Goal: Task Accomplishment & Management: Manage account settings

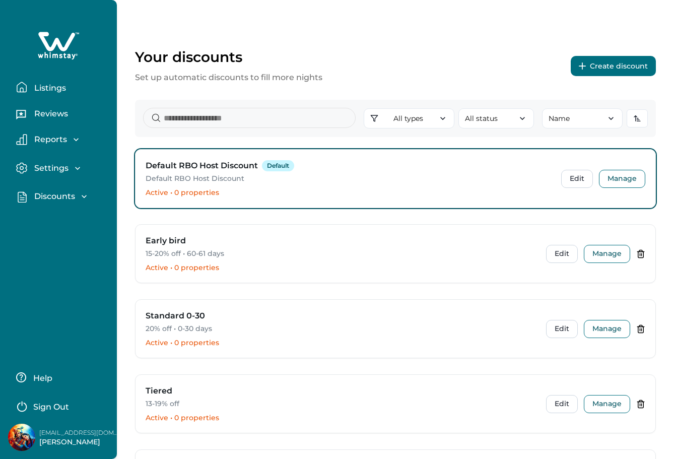
click at [64, 198] on p "Discounts" at bounding box center [53, 196] width 44 height 10
click at [58, 258] on p "Properties" at bounding box center [54, 259] width 46 height 10
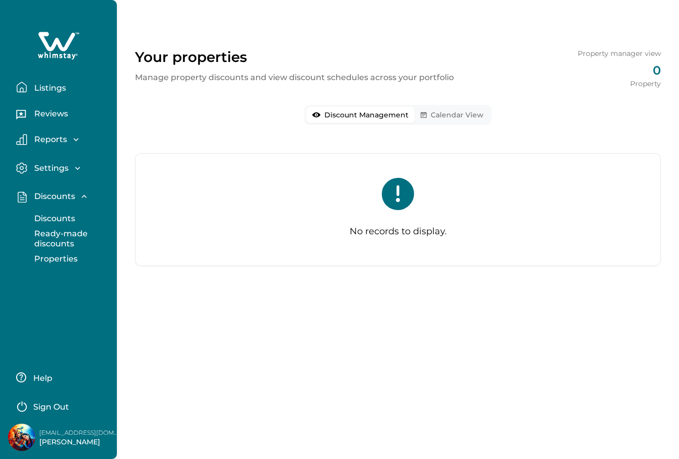
click at [450, 113] on button "Calendar View" at bounding box center [451, 115] width 75 height 16
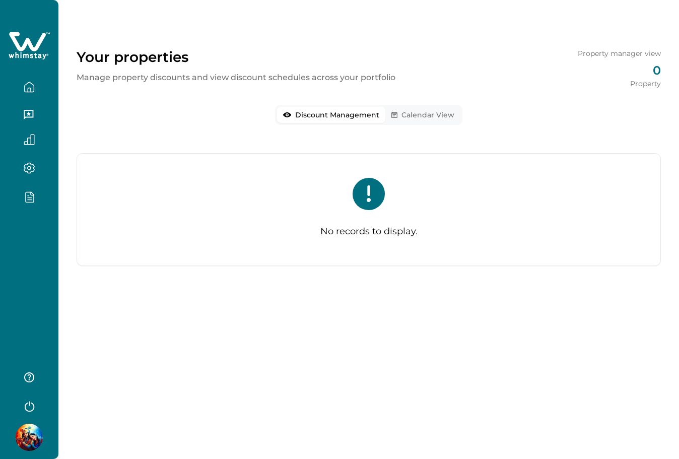
click at [376, 114] on button "Discount Management" at bounding box center [331, 115] width 108 height 16
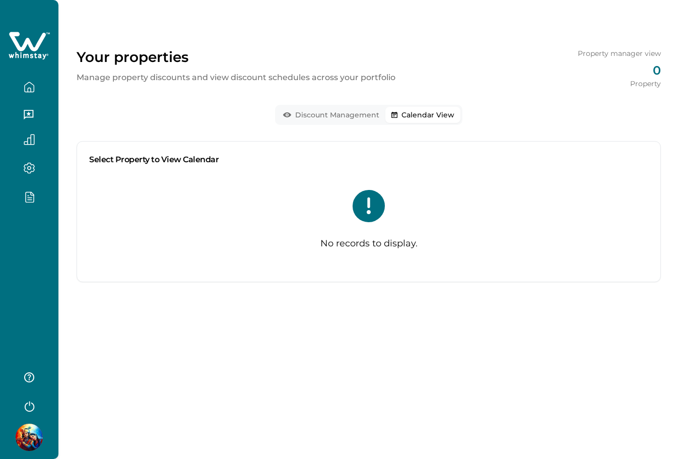
click at [420, 109] on button "Calendar View" at bounding box center [422, 115] width 75 height 16
click at [39, 245] on div at bounding box center [29, 229] width 58 height 459
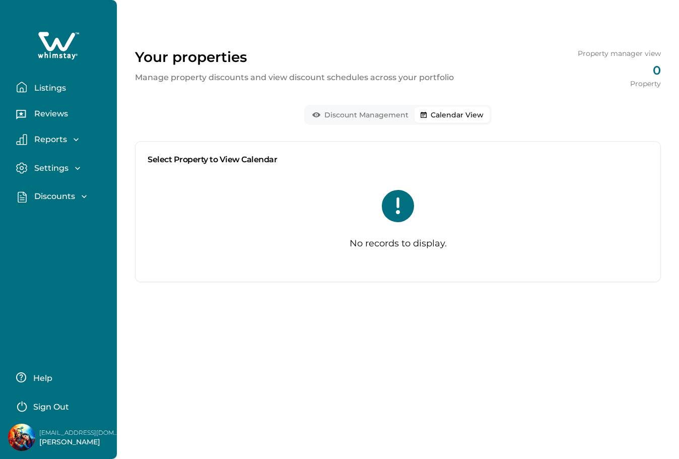
click at [64, 198] on p "Discounts" at bounding box center [53, 196] width 44 height 10
click at [54, 232] on p "Ready-made discounts" at bounding box center [73, 239] width 85 height 20
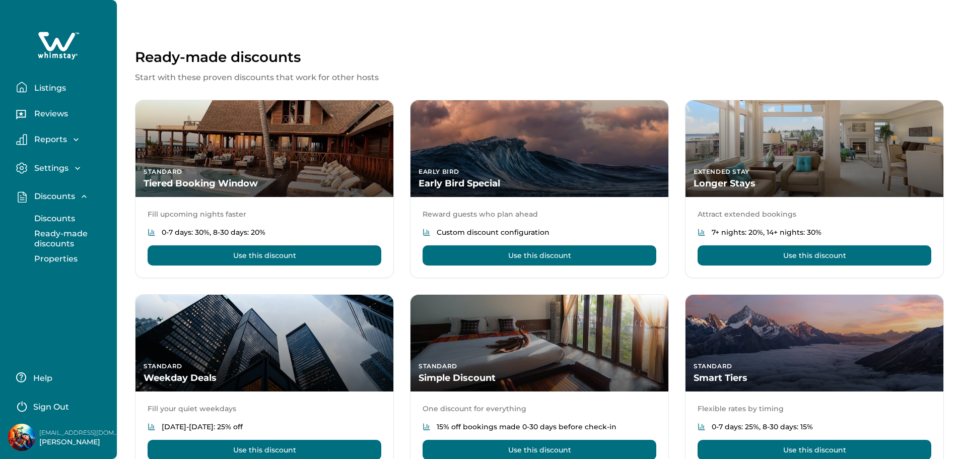
drag, startPoint x: 76, startPoint y: 210, endPoint x: 66, endPoint y: 219, distance: 12.9
click at [75, 212] on button "Discounts" at bounding box center [69, 218] width 93 height 20
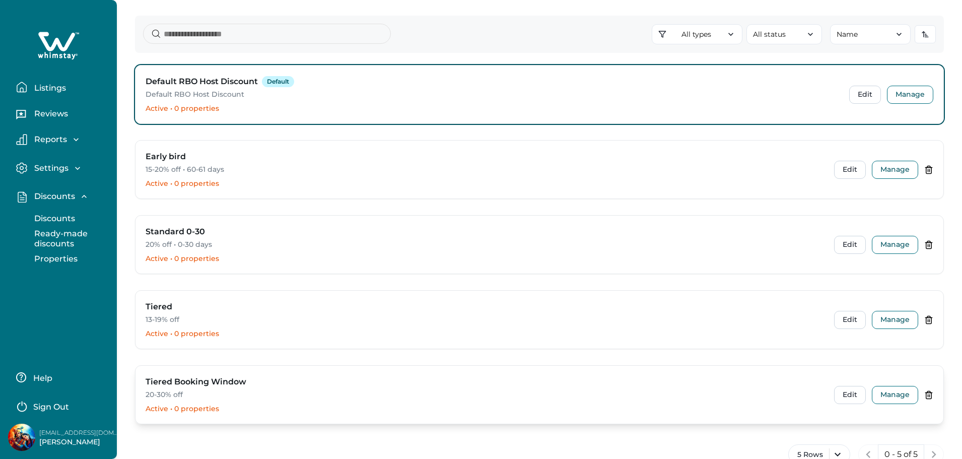
scroll to position [150, 0]
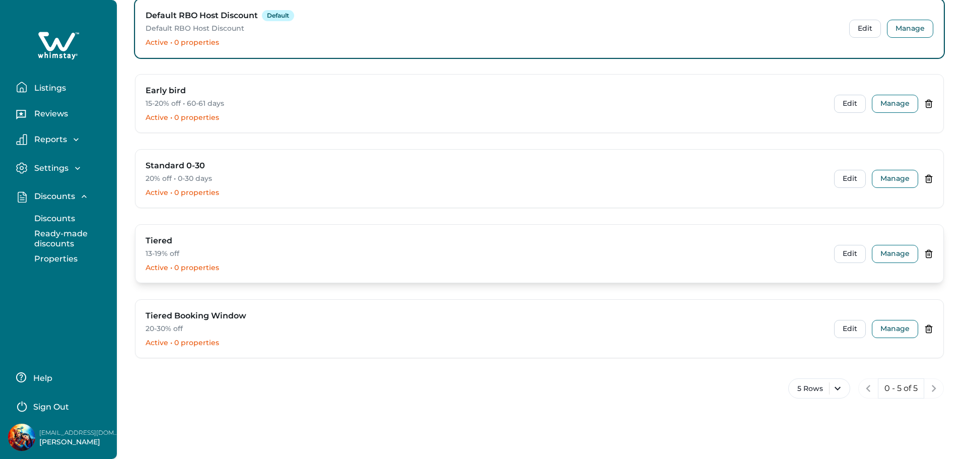
click at [673, 263] on div "Tiered 13-19% off Active • 0 properties Edit Manage" at bounding box center [539, 254] width 808 height 58
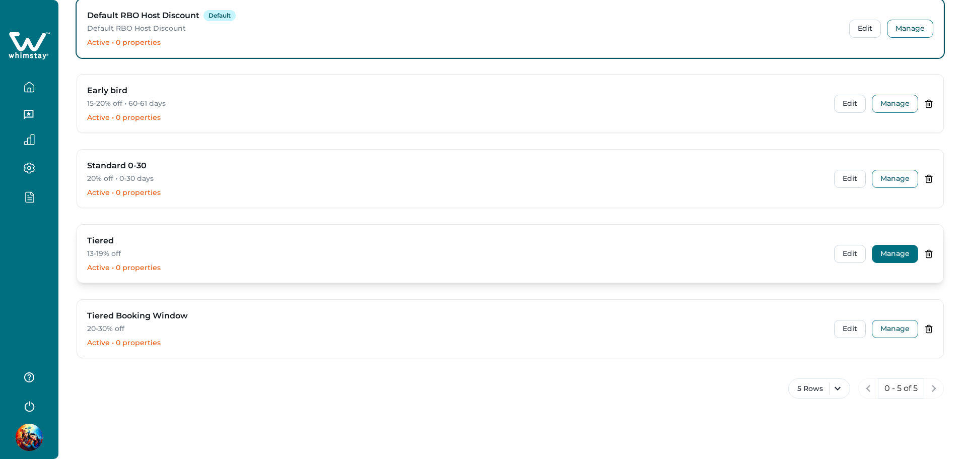
click at [673, 254] on button "Manage" at bounding box center [895, 254] width 46 height 18
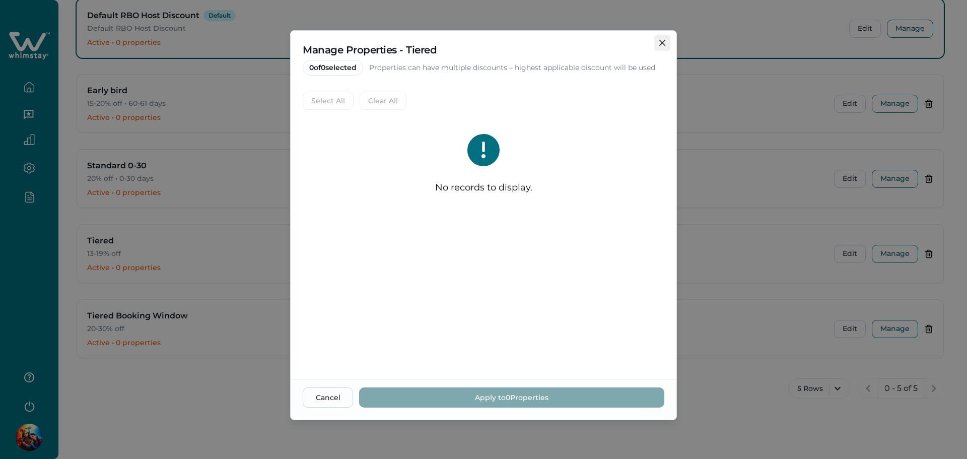
click at [659, 41] on icon "Close" at bounding box center [662, 43] width 6 height 6
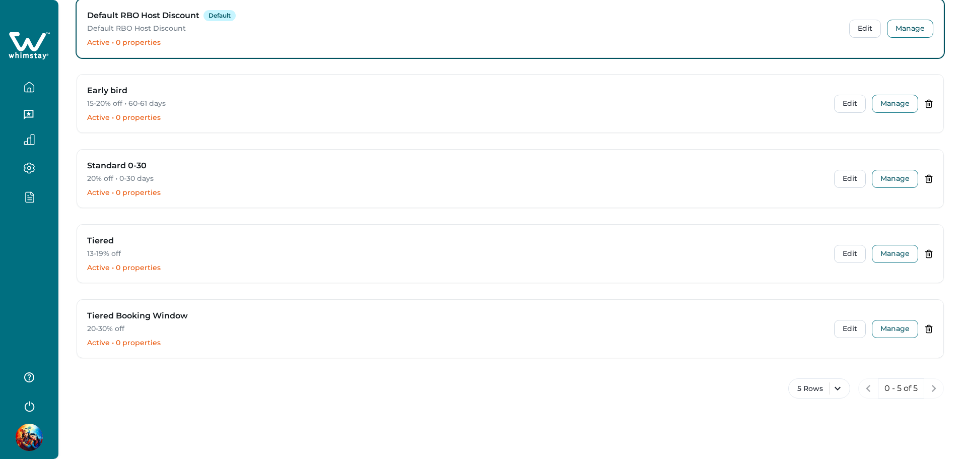
click at [36, 256] on div at bounding box center [29, 229] width 58 height 459
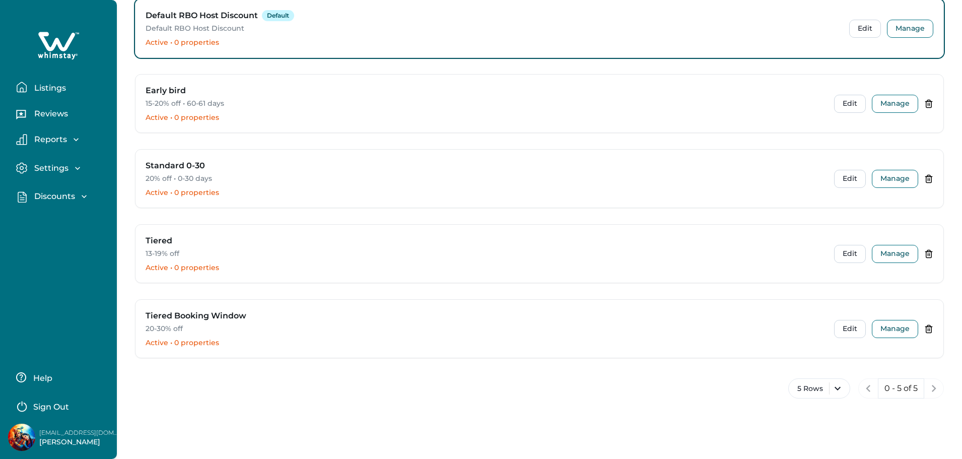
click at [50, 404] on p "Sign Out" at bounding box center [51, 407] width 36 height 10
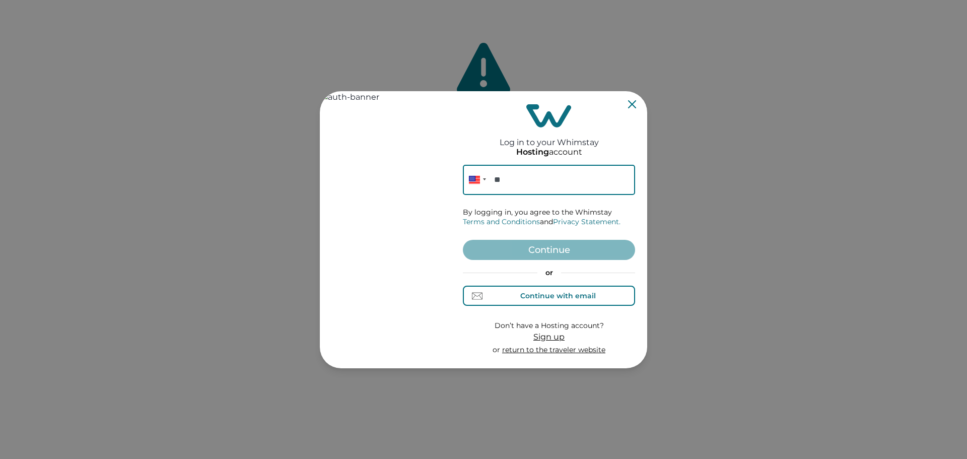
click at [555, 294] on div "Continue with email" at bounding box center [558, 296] width 76 height 8
click at [527, 164] on div "Log in to your Whimstay Hosting account Email By logging in, you agree to the W…" at bounding box center [549, 229] width 172 height 269
click at [512, 186] on input at bounding box center [549, 180] width 172 height 30
type input "*"
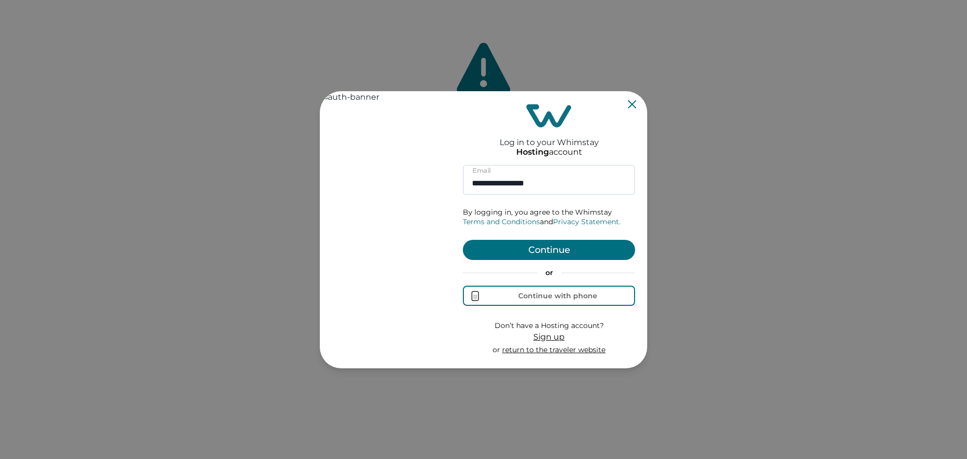
type input "**********"
click at [559, 256] on button "Continue" at bounding box center [549, 250] width 172 height 20
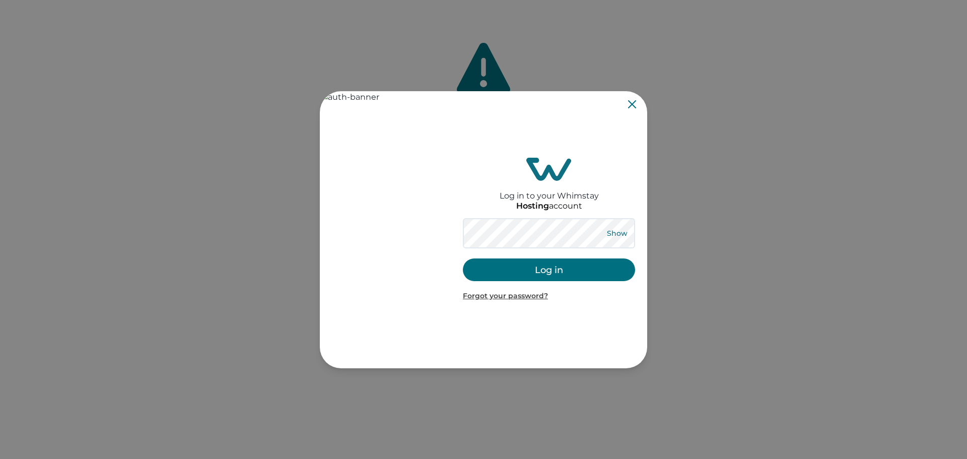
click at [617, 233] on button "Show" at bounding box center [617, 233] width 36 height 14
click at [549, 266] on button "Log in" at bounding box center [549, 269] width 172 height 23
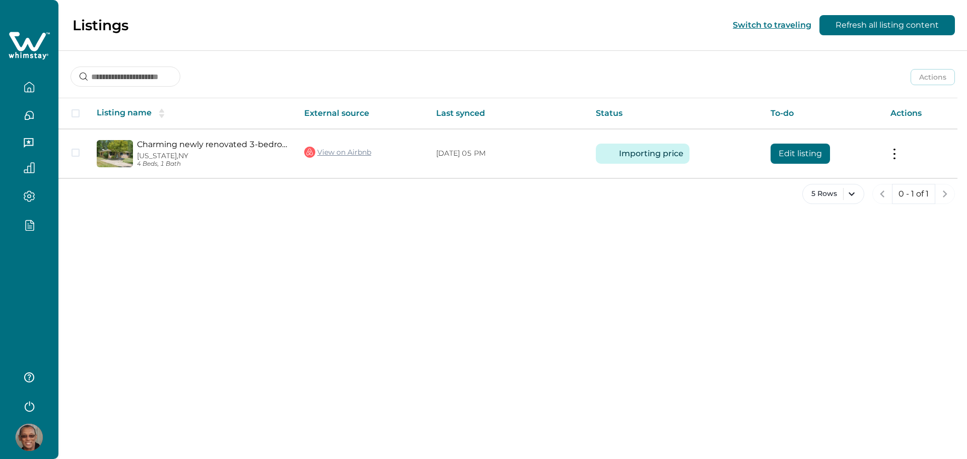
click at [40, 270] on div at bounding box center [29, 229] width 58 height 459
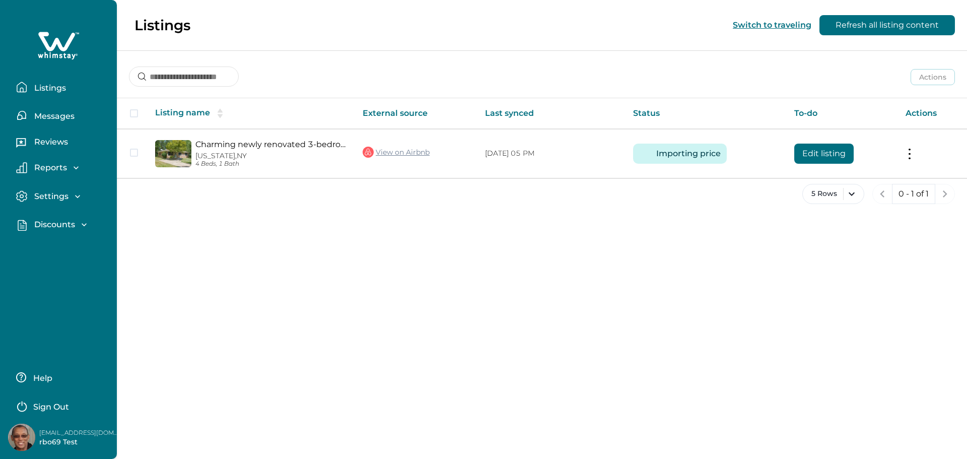
click at [53, 225] on p "Discounts" at bounding box center [53, 225] width 44 height 10
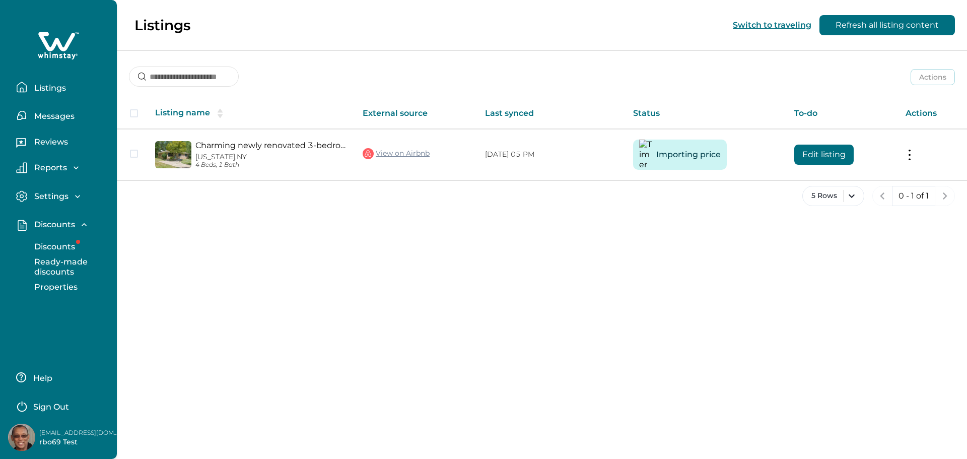
click at [49, 263] on p "Ready-made discounts" at bounding box center [73, 267] width 85 height 20
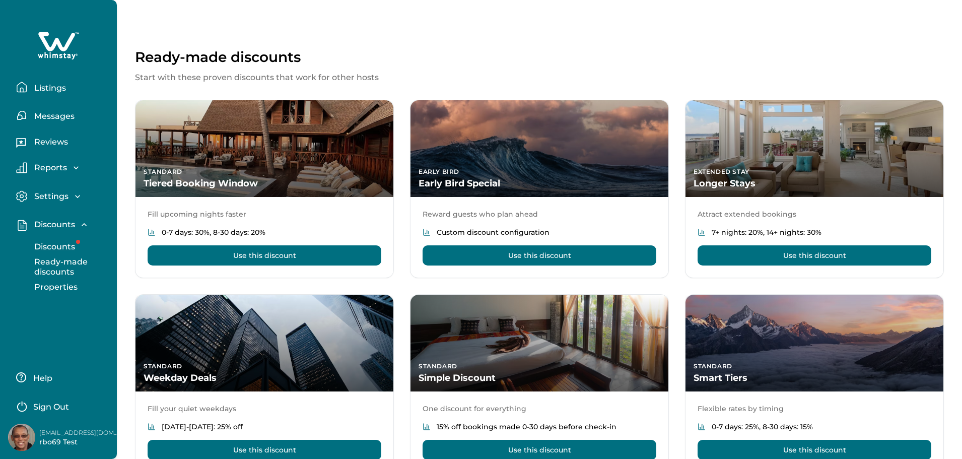
click at [56, 247] on p "Discounts" at bounding box center [53, 247] width 44 height 10
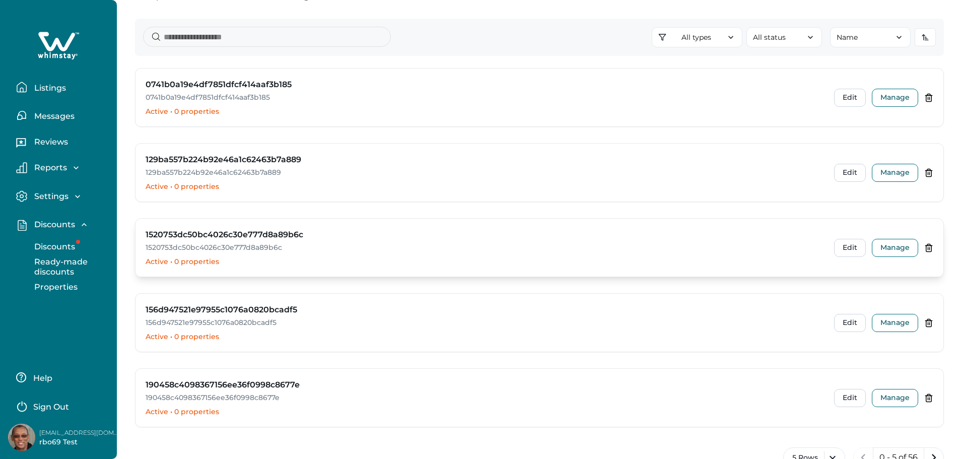
scroll to position [150, 0]
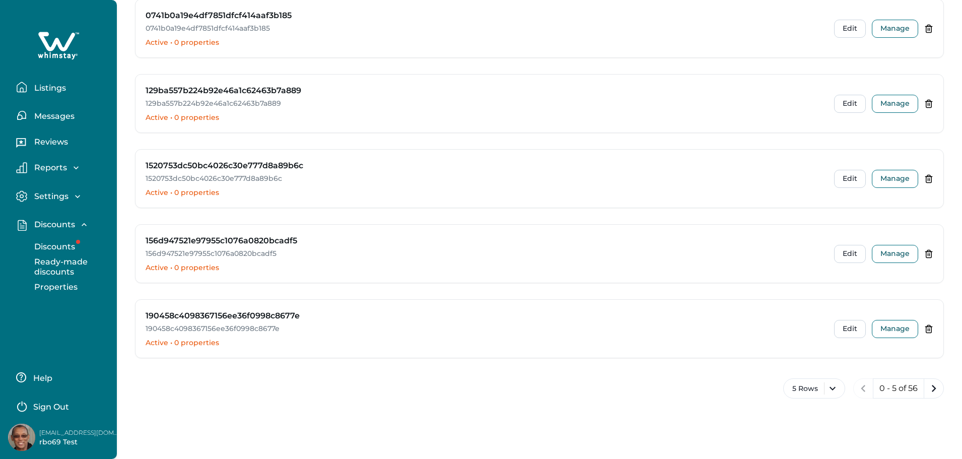
click at [68, 288] on p "Properties" at bounding box center [54, 287] width 46 height 10
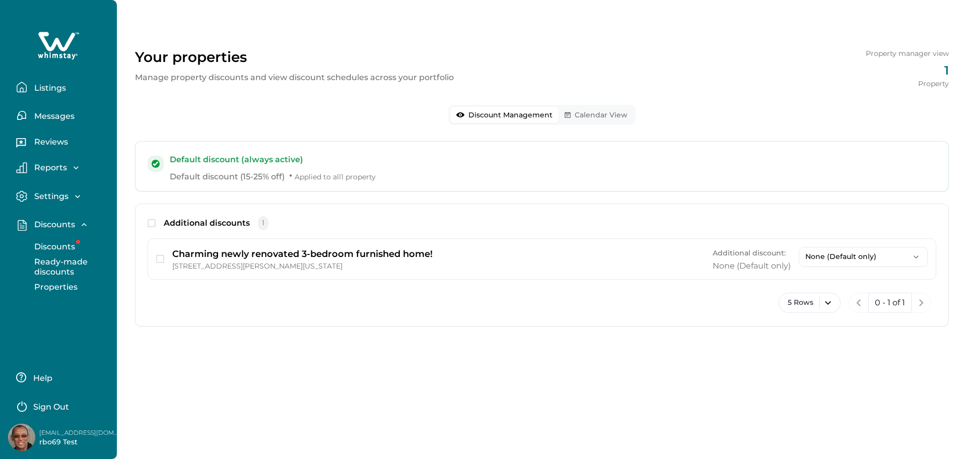
click at [595, 113] on button "Calendar View" at bounding box center [595, 115] width 75 height 16
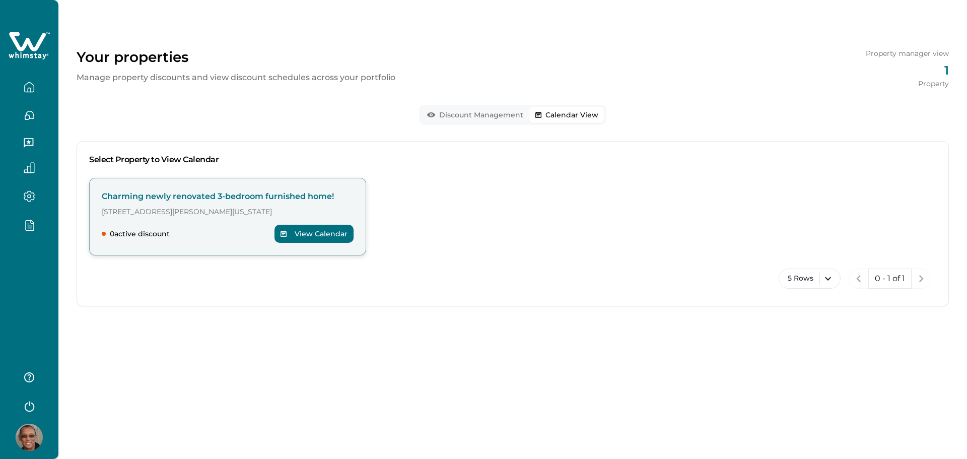
click at [288, 219] on div "Charming newly renovated 3-bedroom furnished home! 123 William St, New York, NY…" at bounding box center [227, 217] width 277 height 78
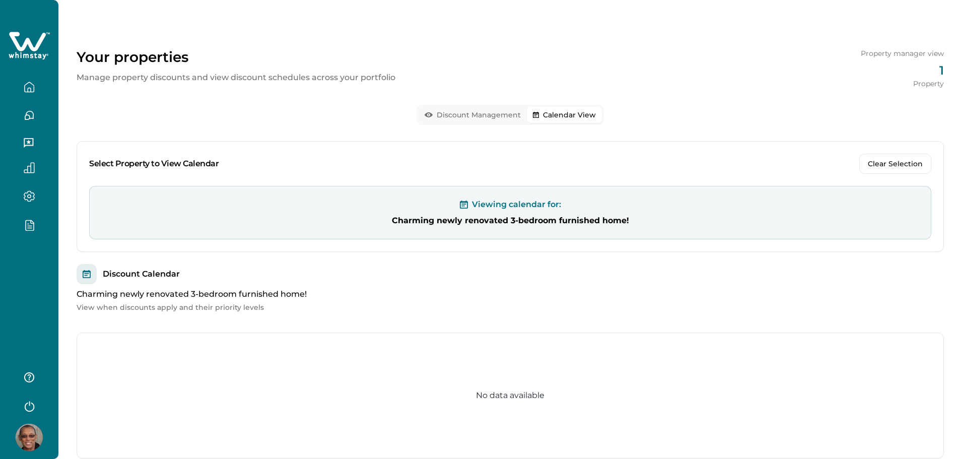
scroll to position [64, 0]
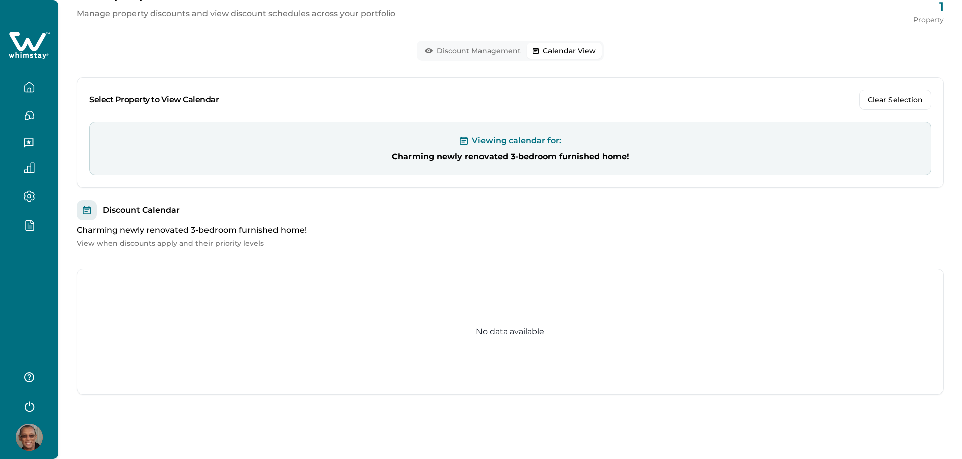
click at [36, 267] on div at bounding box center [29, 229] width 58 height 459
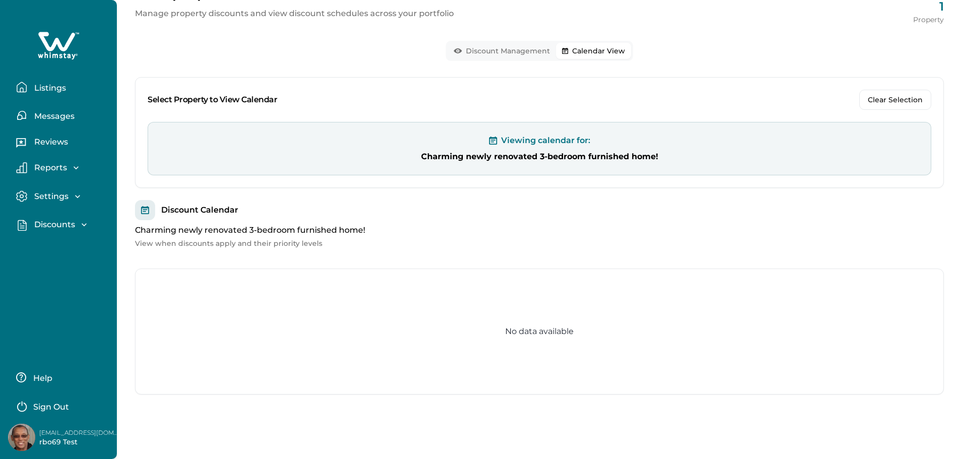
click at [50, 229] on p "Discounts" at bounding box center [53, 225] width 44 height 10
click at [55, 243] on p "Discounts" at bounding box center [53, 247] width 44 height 10
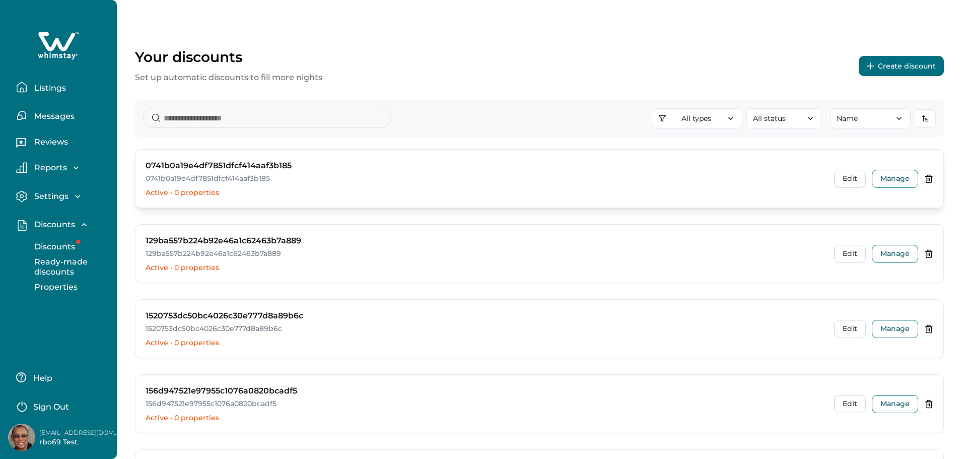
click at [182, 164] on h3 "0741b0a19e4df7851dfcf414aaf3b185" at bounding box center [219, 166] width 146 height 12
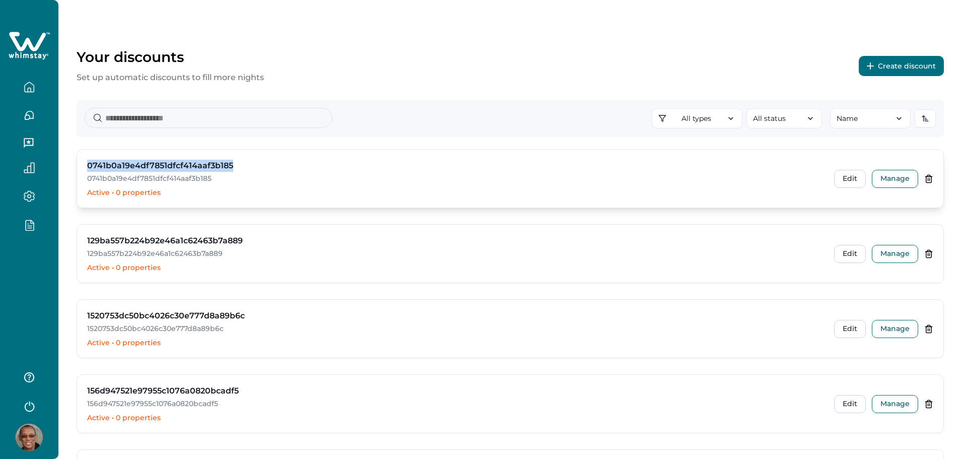
click at [182, 164] on h3 "0741b0a19e4df7851dfcf414aaf3b185" at bounding box center [160, 166] width 146 height 12
click at [673, 177] on button "Edit" at bounding box center [850, 179] width 32 height 18
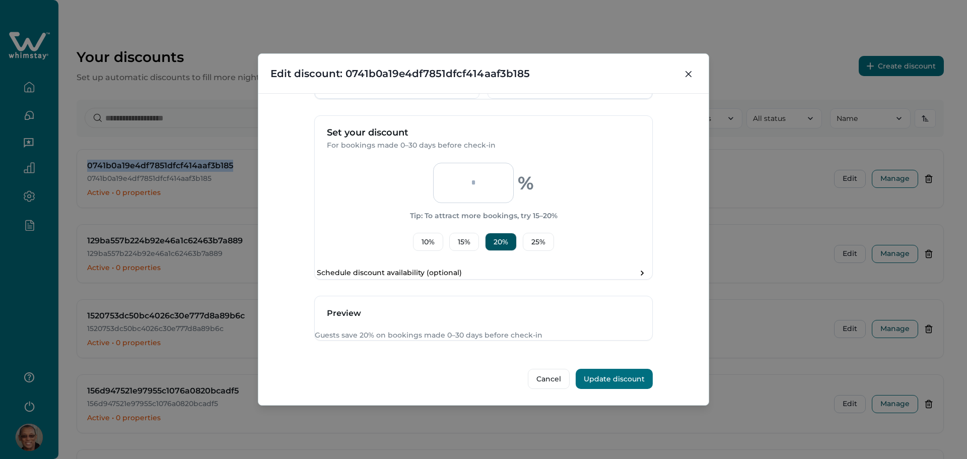
scroll to position [343, 0]
click at [673, 75] on icon "Close" at bounding box center [688, 74] width 6 height 6
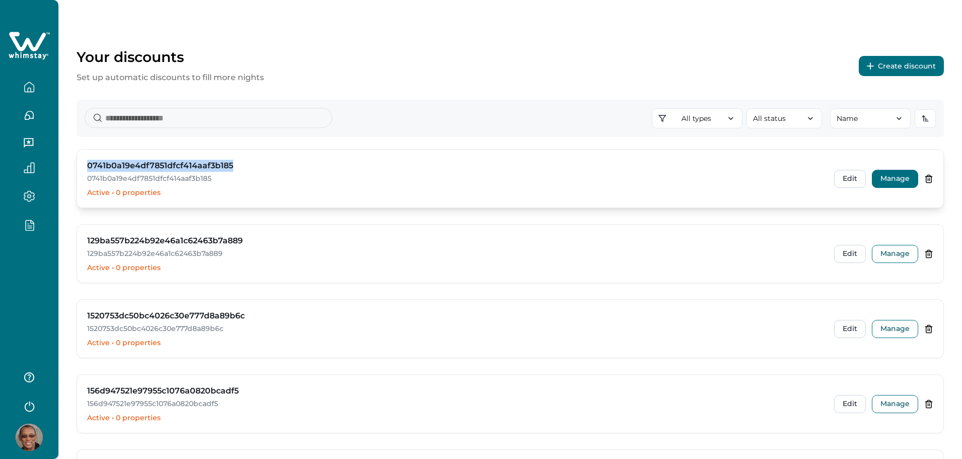
click at [673, 183] on button "Manage" at bounding box center [895, 179] width 46 height 18
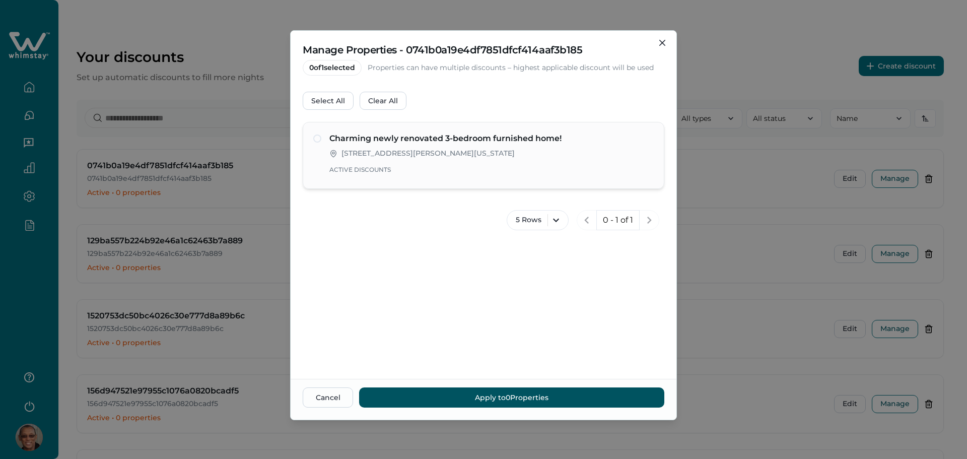
click at [507, 168] on p "Active Discounts" at bounding box center [491, 170] width 324 height 10
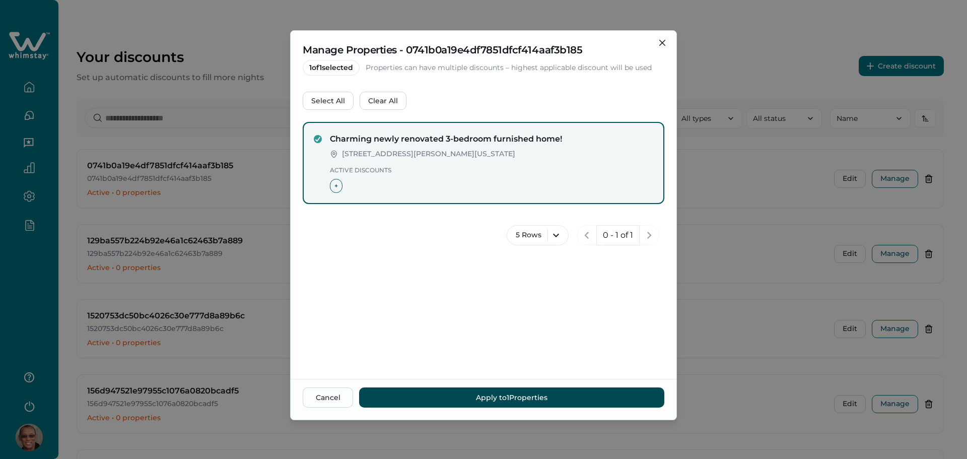
click at [493, 391] on button "Apply to 1 Properties" at bounding box center [511, 397] width 305 height 20
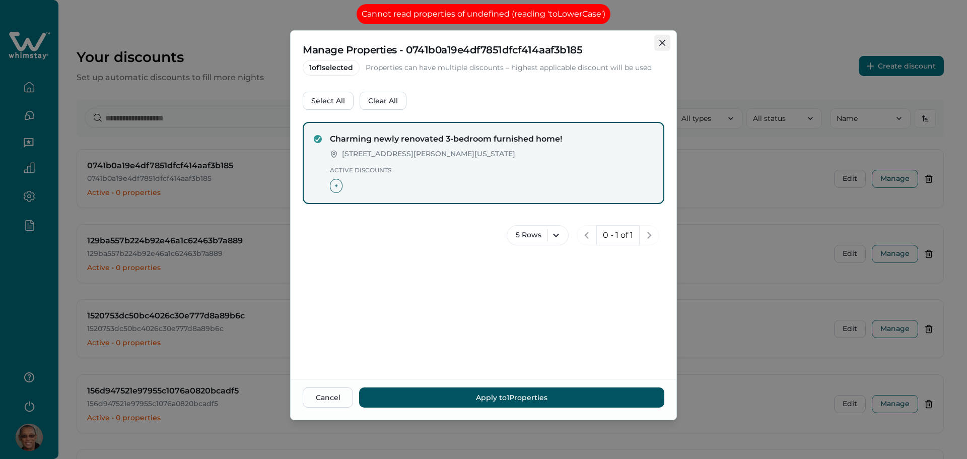
click at [665, 44] on icon "Close" at bounding box center [662, 43] width 6 height 6
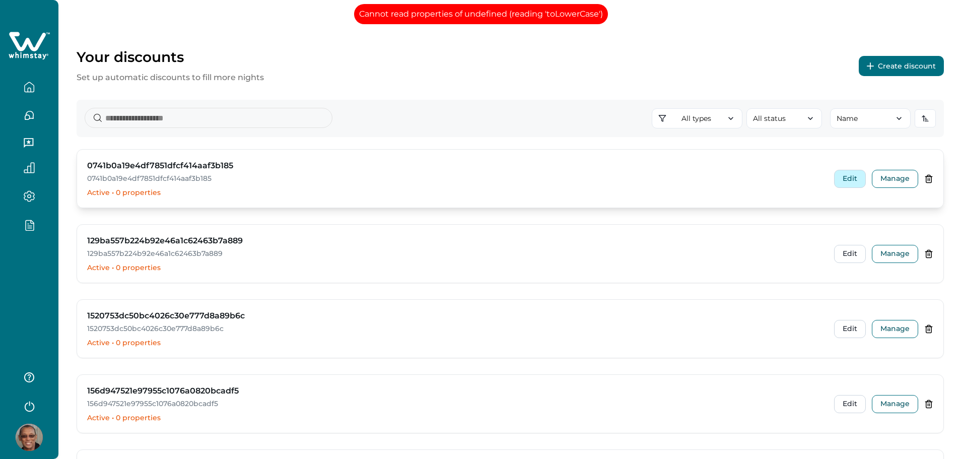
click at [673, 181] on button "Edit" at bounding box center [850, 179] width 32 height 18
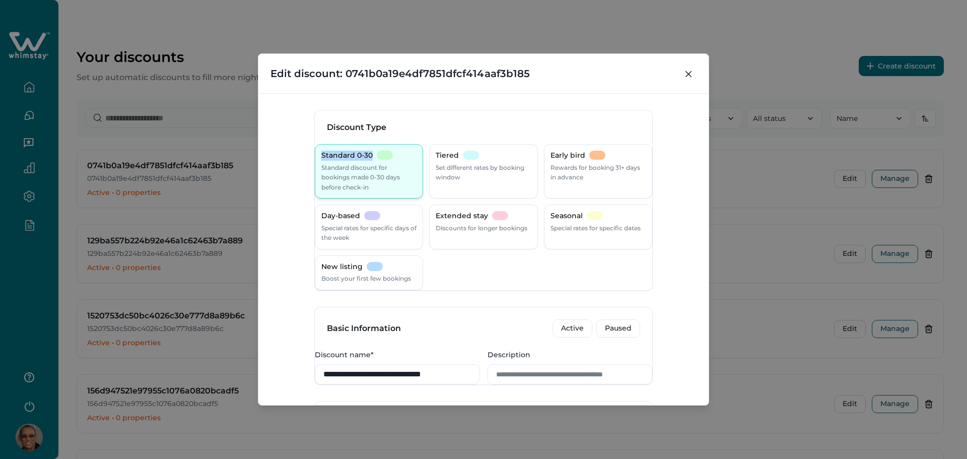
drag, startPoint x: 331, startPoint y: 158, endPoint x: 384, endPoint y: 159, distance: 52.4
click at [384, 159] on div "Standard 0-30" at bounding box center [356, 156] width 71 height 10
copy p "Standard 0-30"
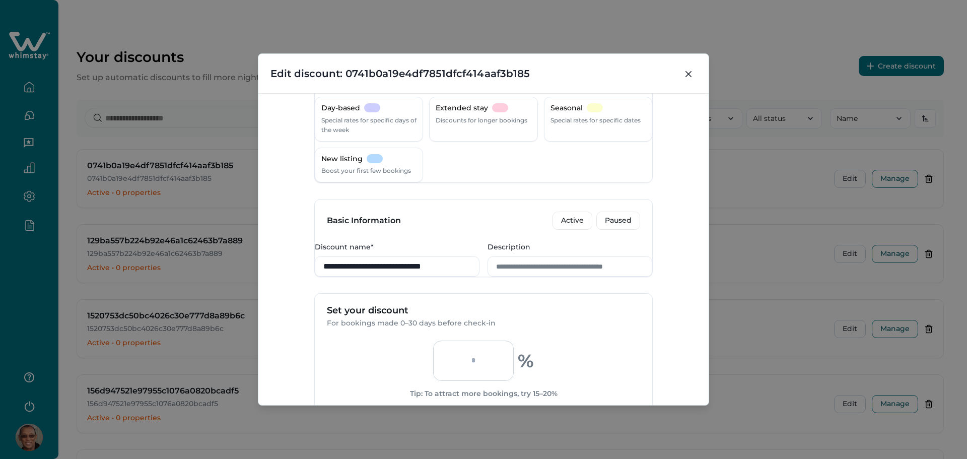
scroll to position [268, 0]
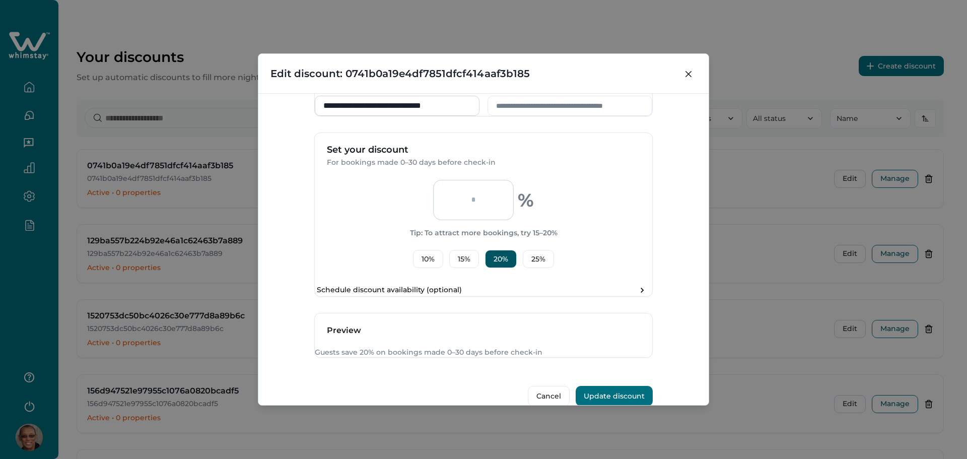
click at [398, 116] on input "**********" at bounding box center [397, 106] width 165 height 20
paste input
type input "**********"
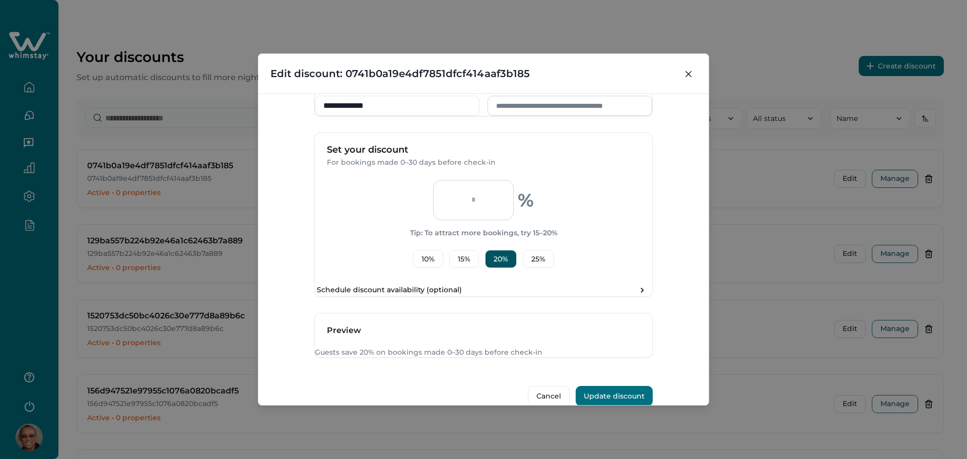
click at [531, 116] on input "Description" at bounding box center [569, 106] width 165 height 20
paste input "**********"
drag, startPoint x: 486, startPoint y: 108, endPoint x: 533, endPoint y: 107, distance: 46.8
click at [533, 92] on label "Description" at bounding box center [566, 86] width 159 height 11
copy label "Description"
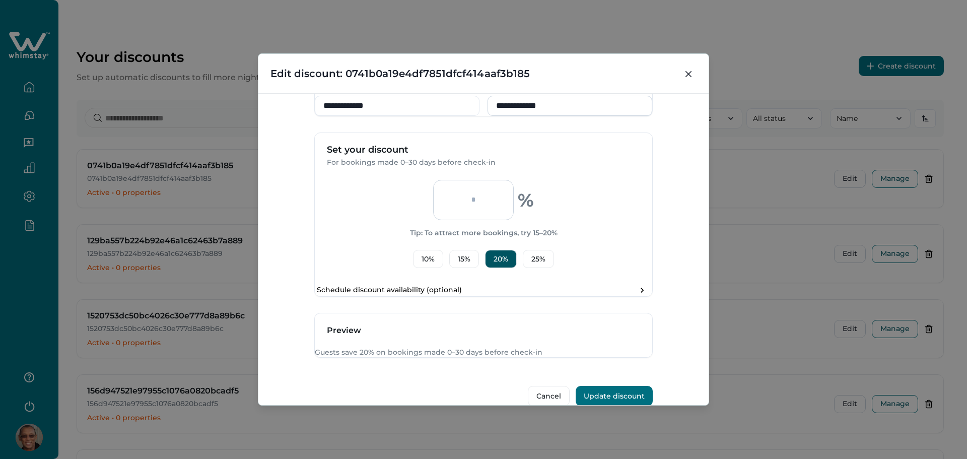
click at [584, 116] on input "**********" at bounding box center [569, 106] width 165 height 20
paste input "**********"
type input "**********"
click at [673, 253] on div "**********" at bounding box center [483, 249] width 450 height 312
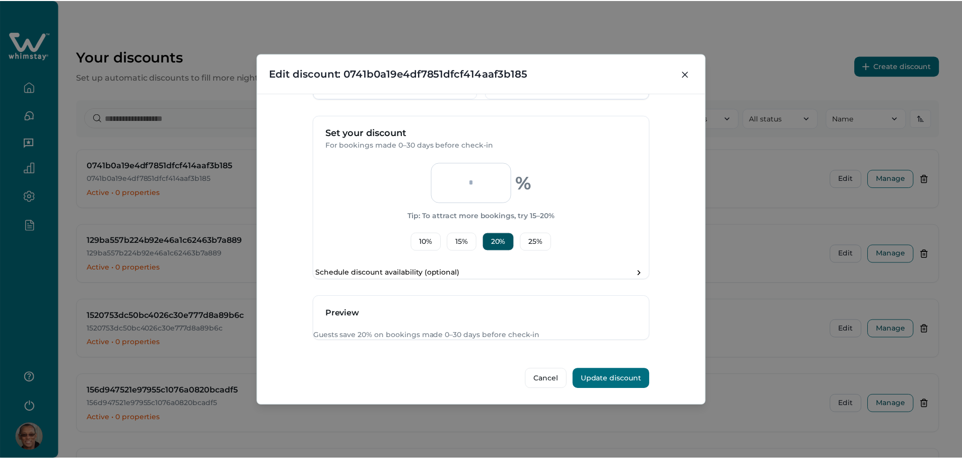
scroll to position [343, 0]
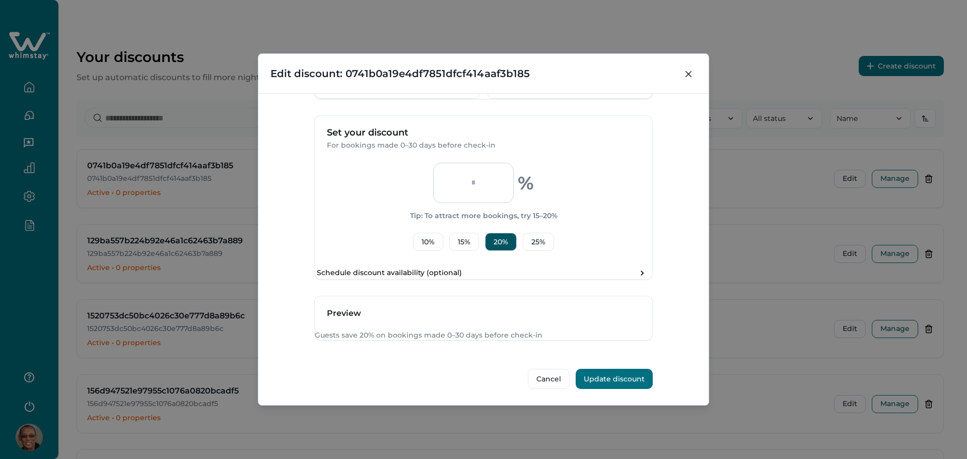
click at [598, 390] on div "**********" at bounding box center [483, 249] width 450 height 312
click at [601, 381] on button "Update discount" at bounding box center [614, 379] width 77 height 20
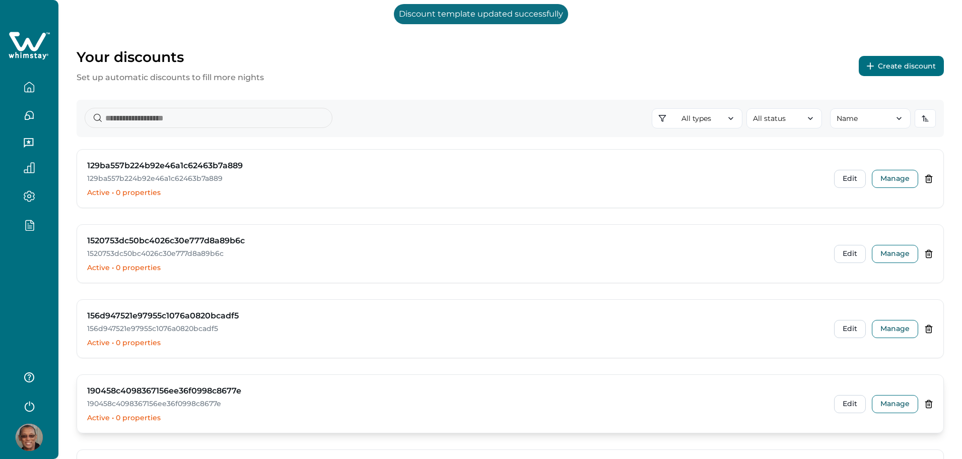
scroll to position [150, 0]
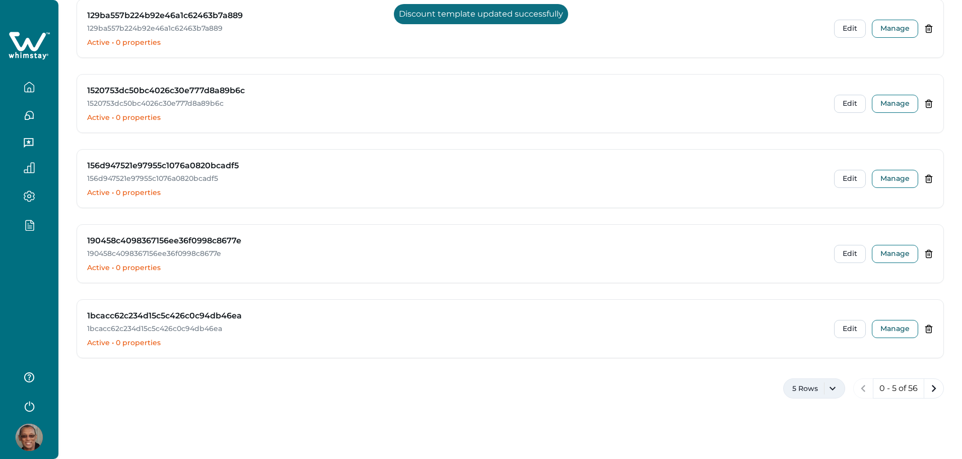
click at [673, 389] on button "5 Rows" at bounding box center [814, 388] width 62 height 20
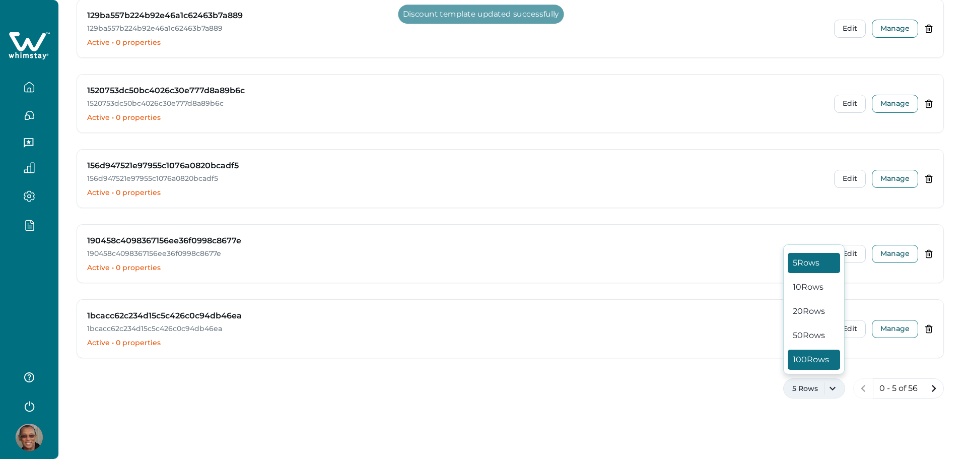
click at [673, 363] on button "100 Rows" at bounding box center [813, 359] width 52 height 20
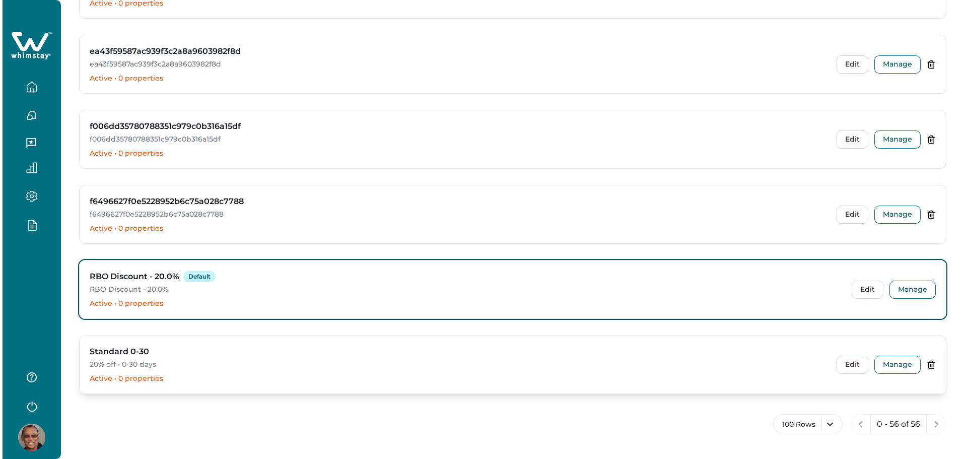
scroll to position [3976, 0]
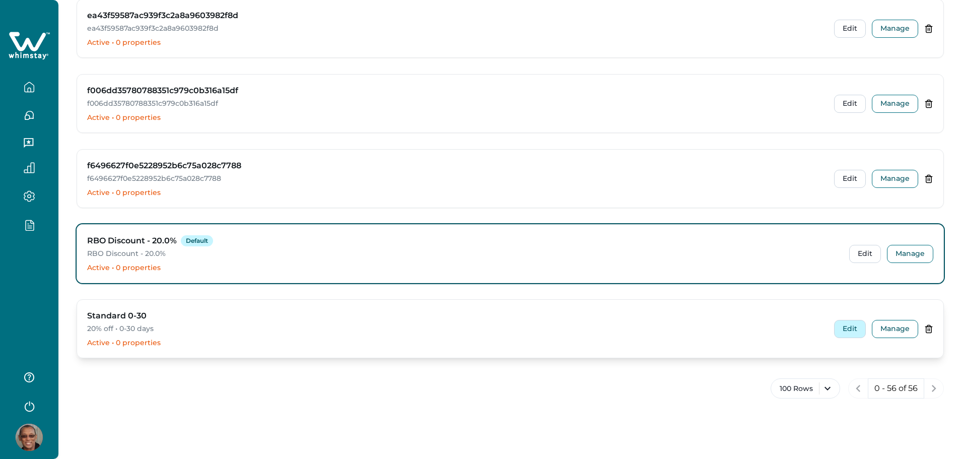
click at [673, 329] on button "Edit" at bounding box center [850, 329] width 32 height 18
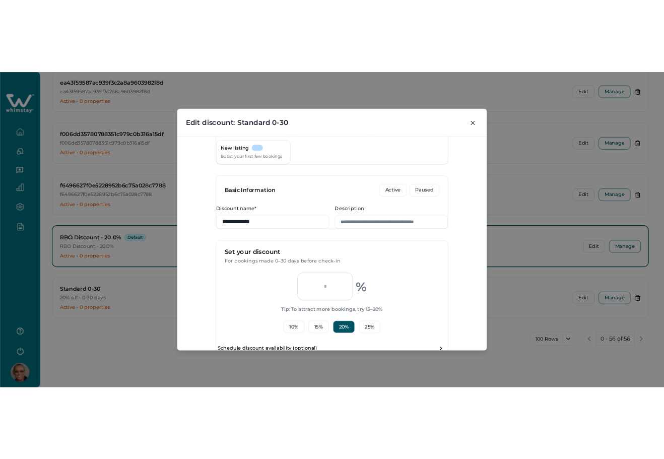
scroll to position [142, 0]
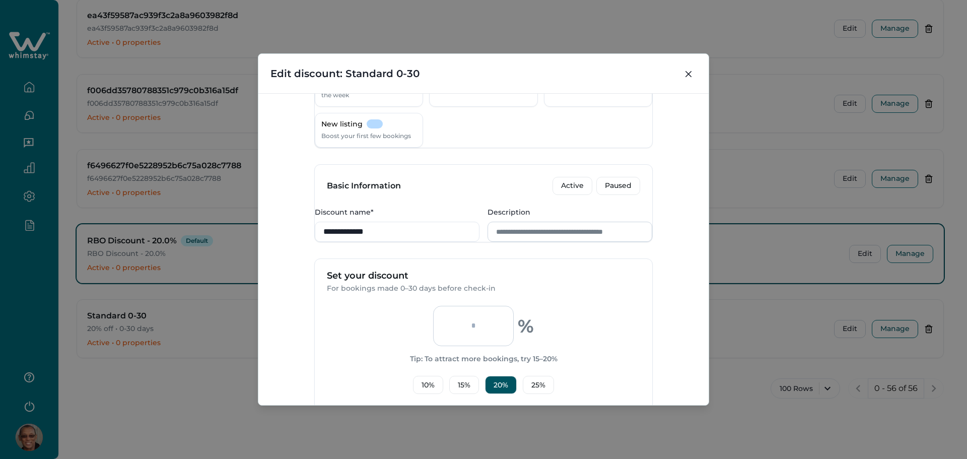
click at [575, 242] on input "Description" at bounding box center [569, 232] width 165 height 20
paste input "**********"
drag, startPoint x: 408, startPoint y: 258, endPoint x: 312, endPoint y: 250, distance: 96.0
click at [315, 242] on div "**********" at bounding box center [483, 224] width 337 height 35
click at [505, 242] on input "**********" at bounding box center [569, 232] width 165 height 20
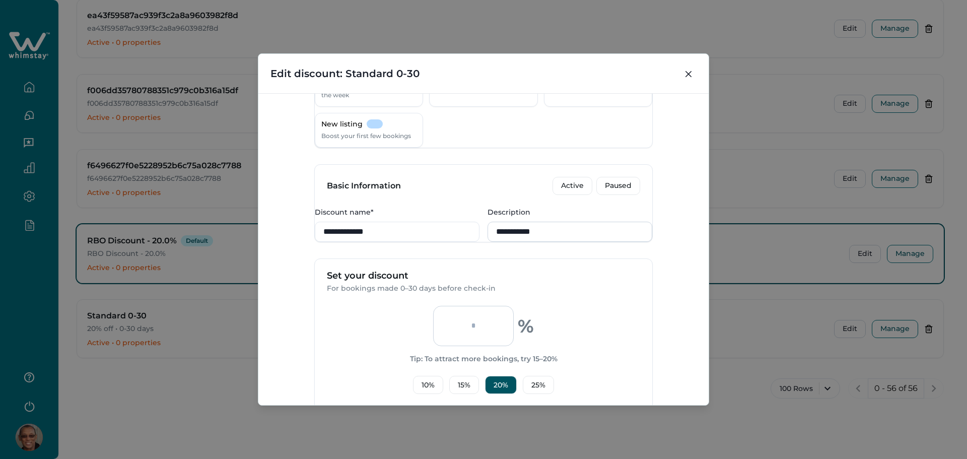
paste input "**********"
type input "**********"
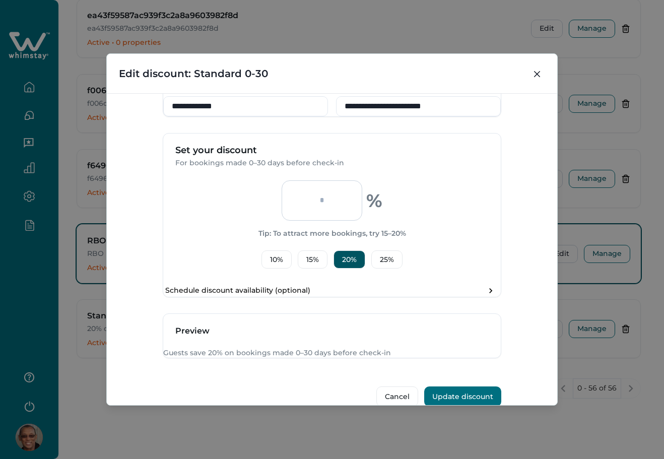
scroll to position [343, 0]
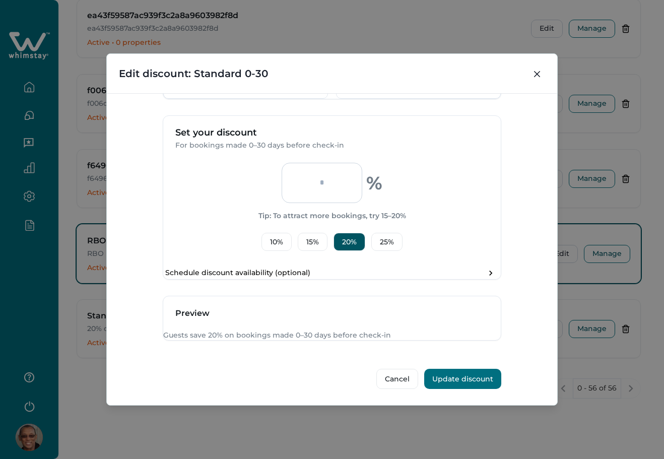
click at [478, 372] on button "Update discount" at bounding box center [462, 379] width 77 height 20
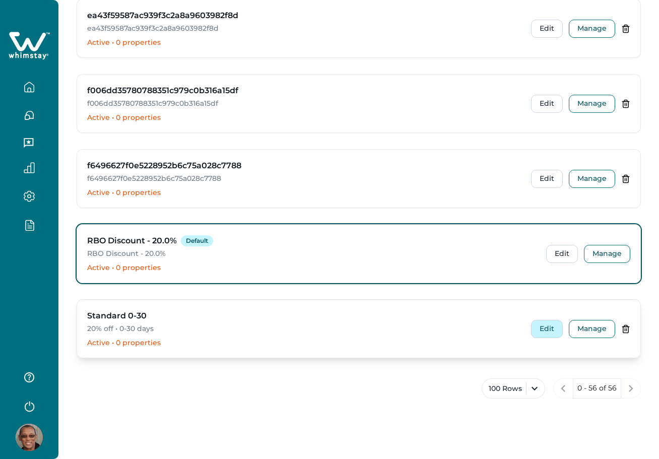
click at [531, 330] on button "Edit" at bounding box center [547, 329] width 32 height 18
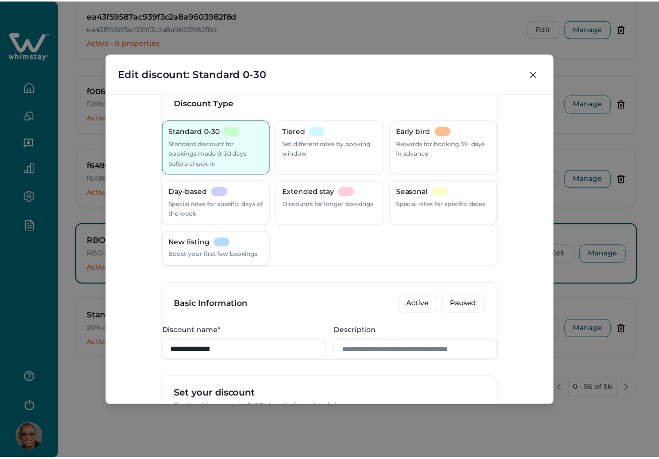
scroll to position [0, 0]
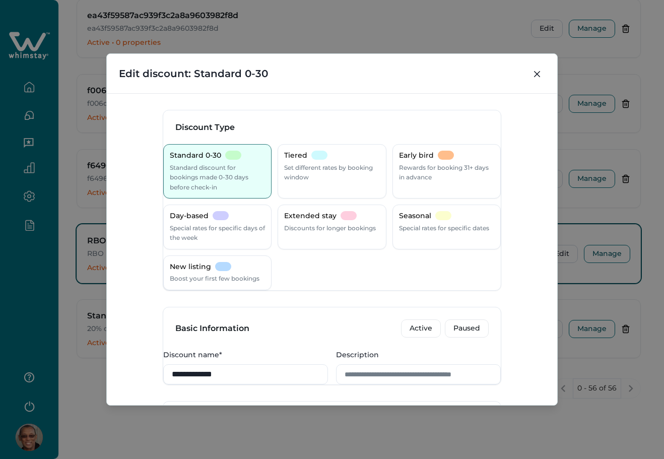
drag, startPoint x: 533, startPoint y: 73, endPoint x: 547, endPoint y: 73, distance: 13.6
click at [534, 73] on button "Close" at bounding box center [537, 74] width 16 height 16
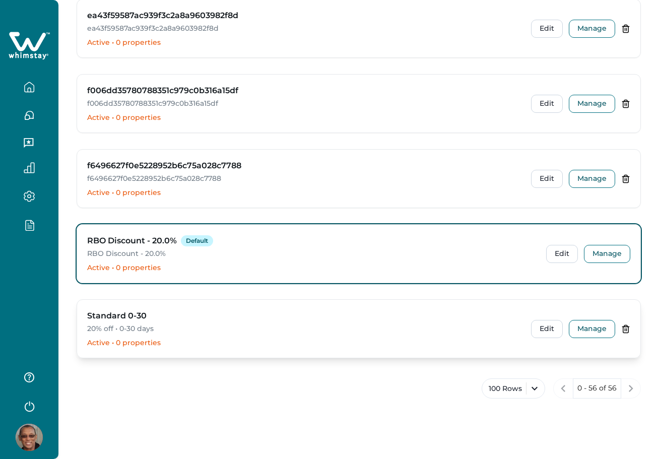
drag, startPoint x: 165, startPoint y: 309, endPoint x: 158, endPoint y: 310, distance: 7.1
click at [159, 310] on div "Standard 0-30 20% off • 0-30 days Active • 0 properties Edit Manage" at bounding box center [358, 329] width 563 height 58
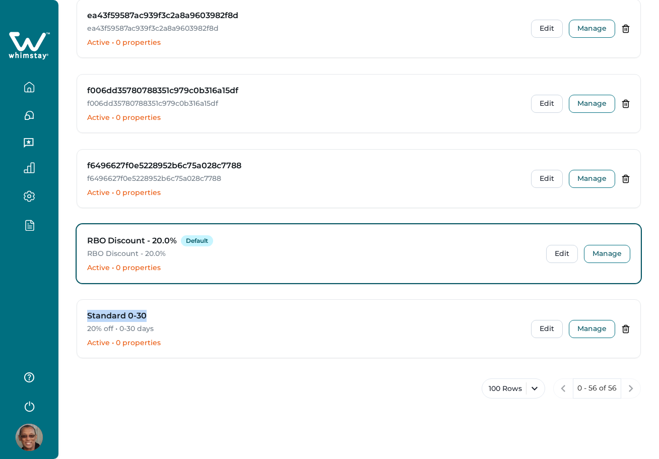
drag, startPoint x: 156, startPoint y: 312, endPoint x: 74, endPoint y: 316, distance: 82.1
copy h3 "Standard 0-30"
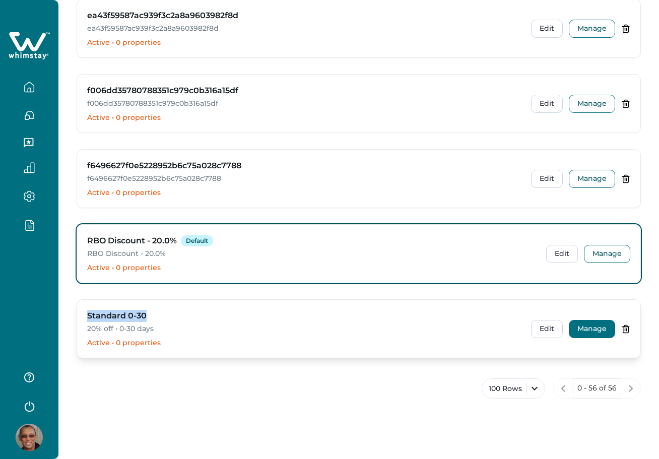
click at [590, 333] on button "Manage" at bounding box center [591, 329] width 46 height 18
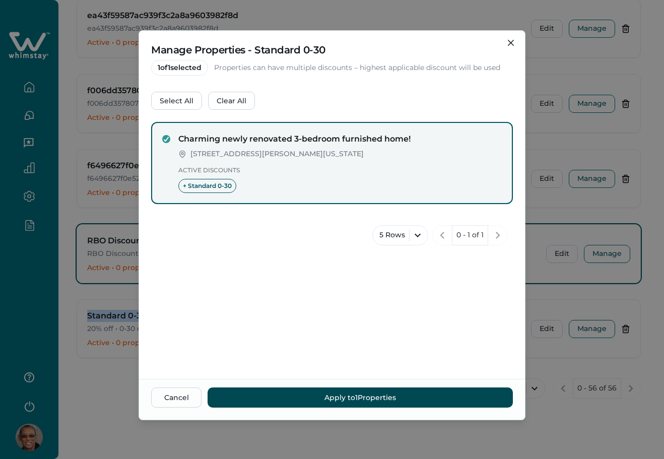
click at [334, 395] on button "Apply to 1 Properties" at bounding box center [359, 397] width 305 height 20
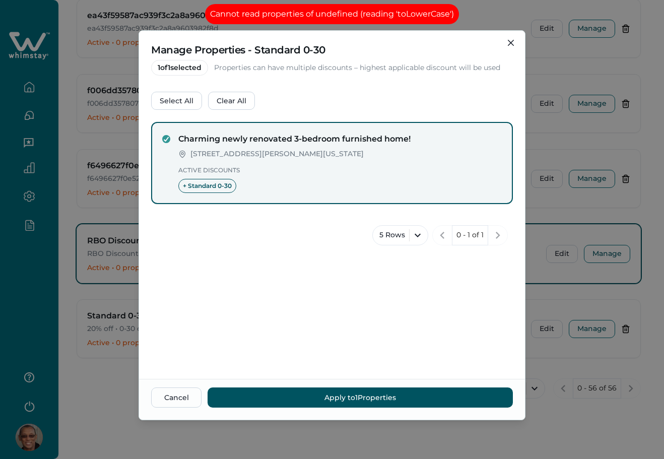
click at [576, 392] on div "Manage Properties - Standard 0-30 1 of 1 selected Properties can have multiple …" at bounding box center [332, 229] width 664 height 459
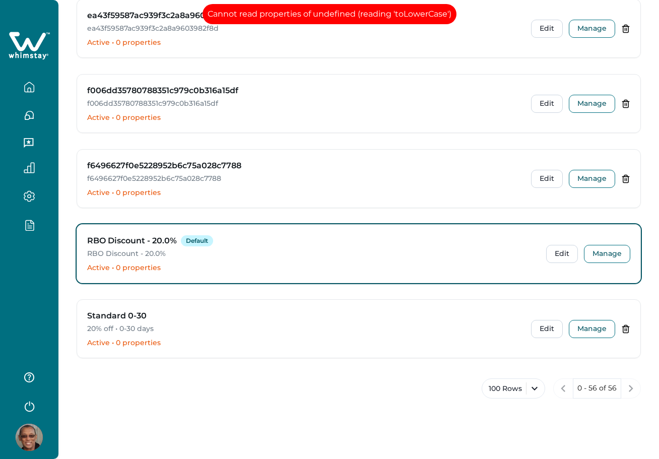
click at [8, 260] on div at bounding box center [29, 229] width 58 height 459
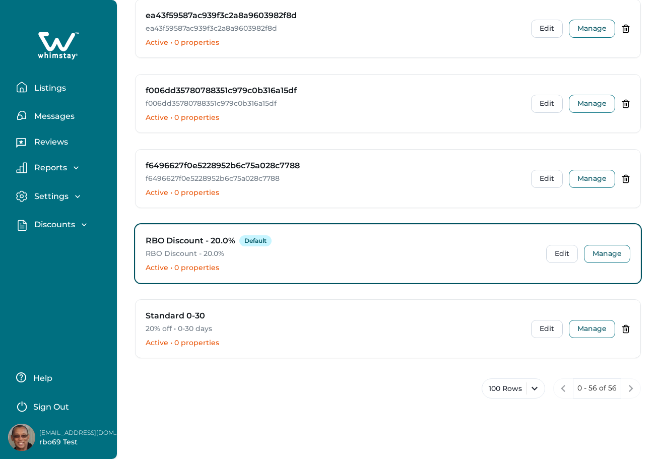
click at [64, 227] on p "Discounts" at bounding box center [53, 225] width 44 height 10
click at [68, 282] on p "Properties" at bounding box center [54, 287] width 46 height 10
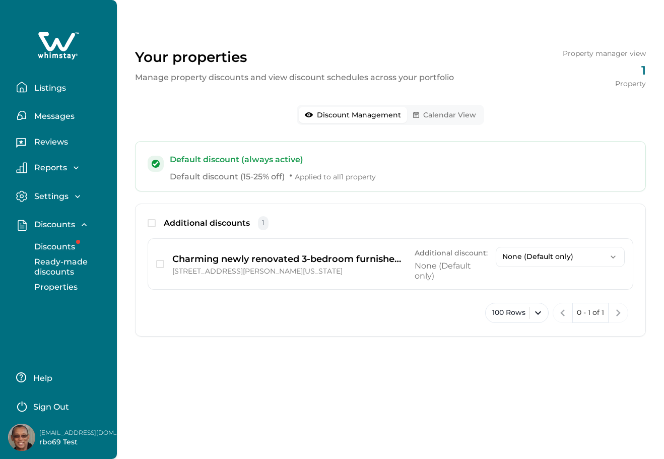
click at [63, 245] on p "Discounts" at bounding box center [53, 247] width 44 height 10
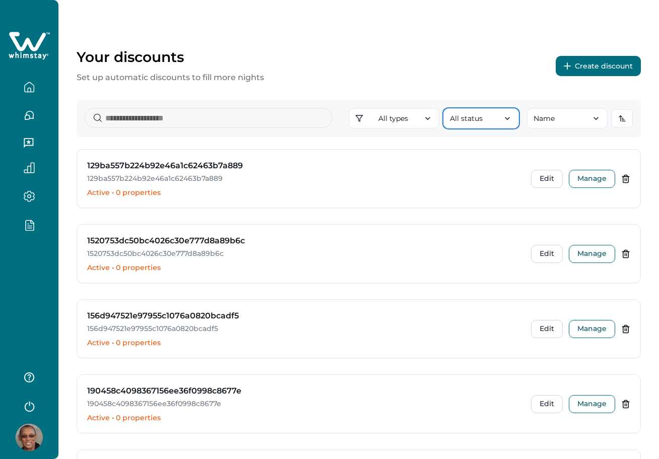
click at [460, 116] on button "All status" at bounding box center [481, 118] width 76 height 20
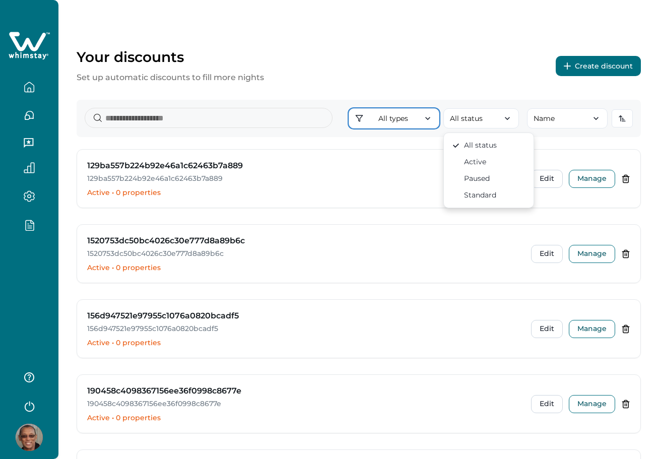
click at [399, 120] on button "All types" at bounding box center [393, 118] width 91 height 20
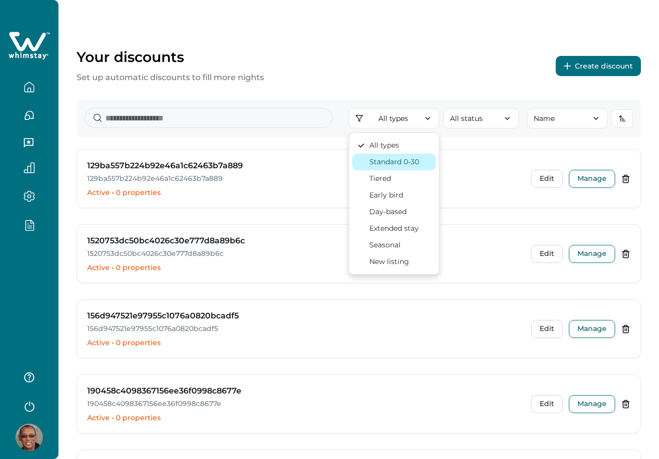
click at [400, 169] on button "Standard 0-30" at bounding box center [394, 162] width 84 height 17
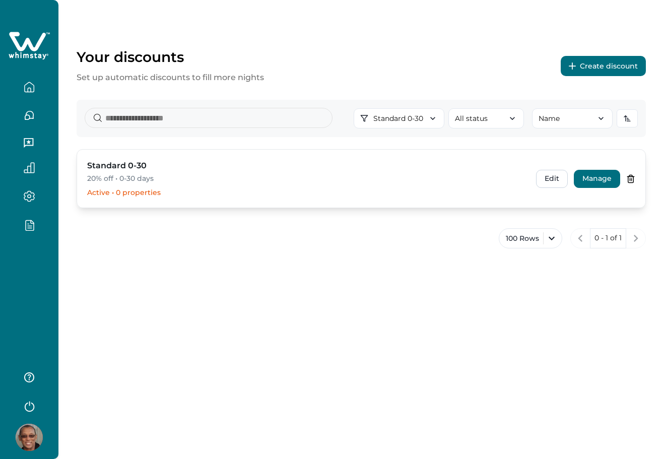
click at [584, 180] on button "Manage" at bounding box center [596, 179] width 46 height 18
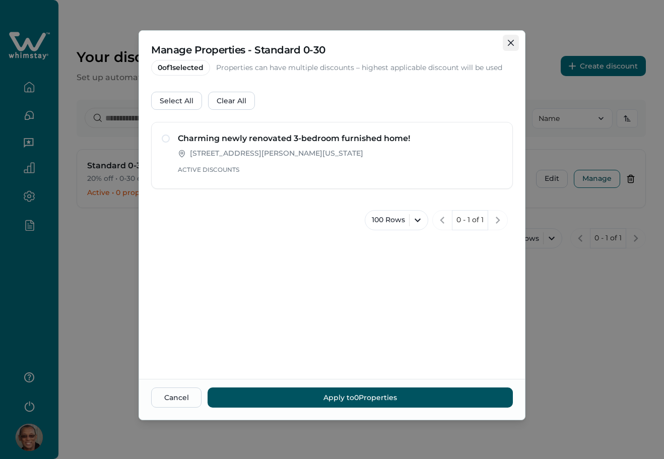
click at [510, 43] on icon "Close" at bounding box center [511, 43] width 6 height 6
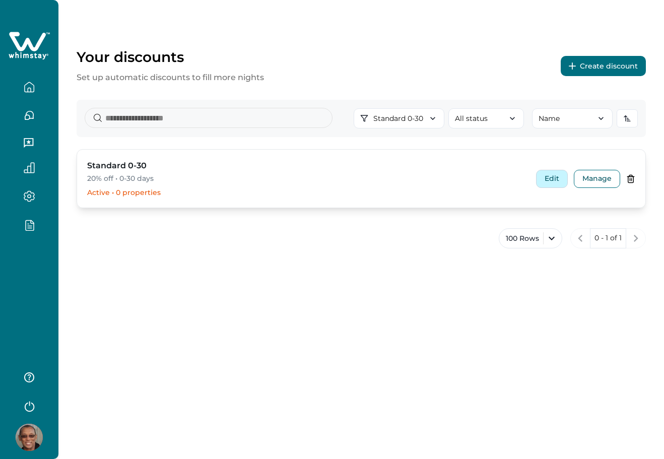
click at [561, 174] on button "Edit" at bounding box center [552, 179] width 32 height 18
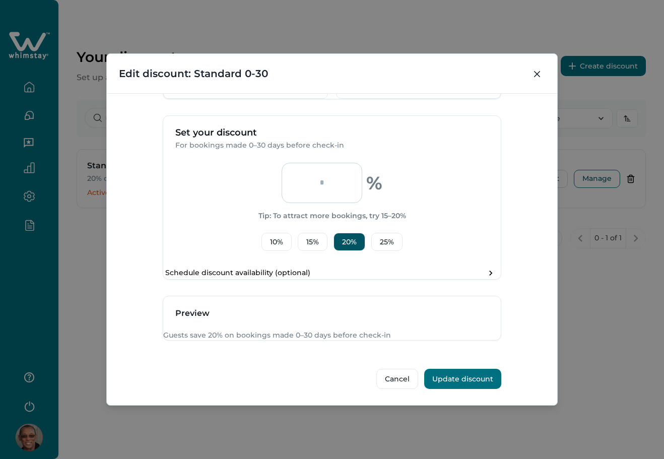
scroll to position [277, 0]
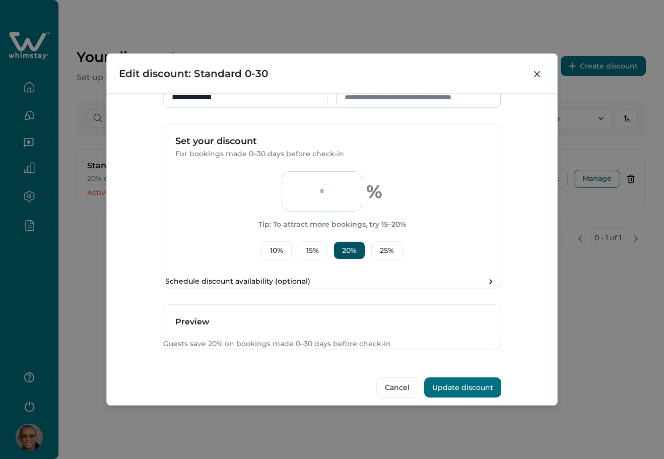
click at [398, 107] on input "Description" at bounding box center [418, 97] width 165 height 20
paste input "**********"
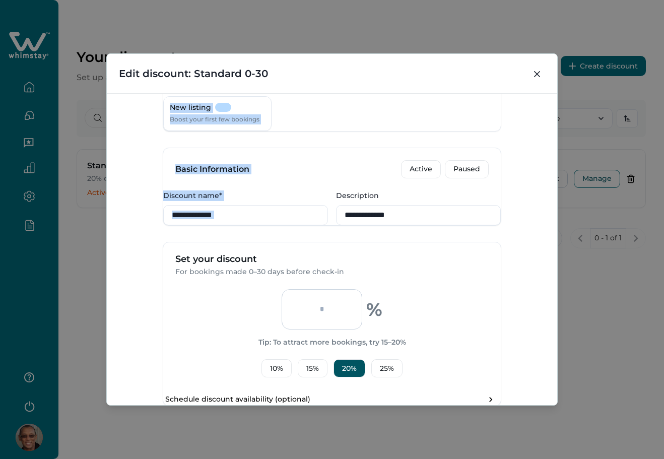
scroll to position [156, 0]
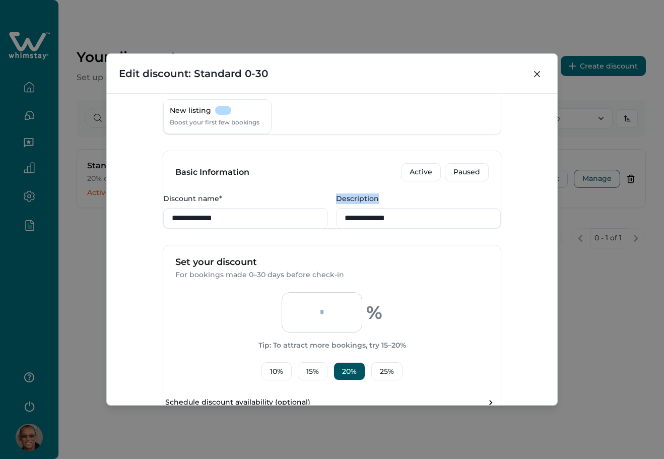
drag, startPoint x: 336, startPoint y: 99, endPoint x: 388, endPoint y: 225, distance: 136.3
click at [388, 225] on div "**********" at bounding box center [331, 210] width 337 height 35
copy label "Description"
click at [426, 228] on input "**********" at bounding box center [418, 218] width 165 height 20
paste input "**********"
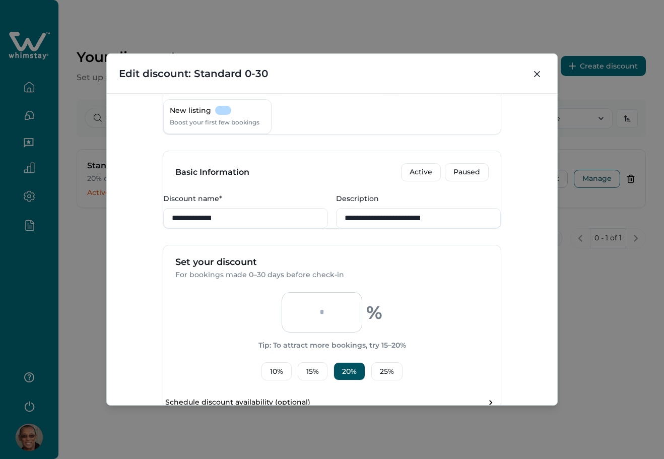
type input "**********"
click at [518, 322] on div "**********" at bounding box center [332, 249] width 450 height 312
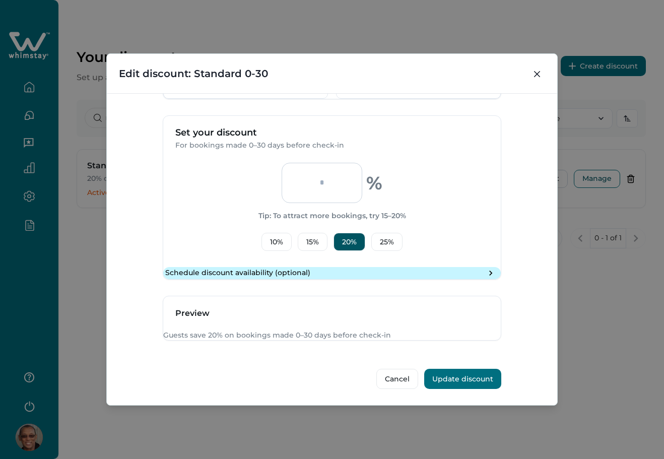
click at [281, 268] on p "Schedule discount availability (optional)" at bounding box center [237, 273] width 145 height 10
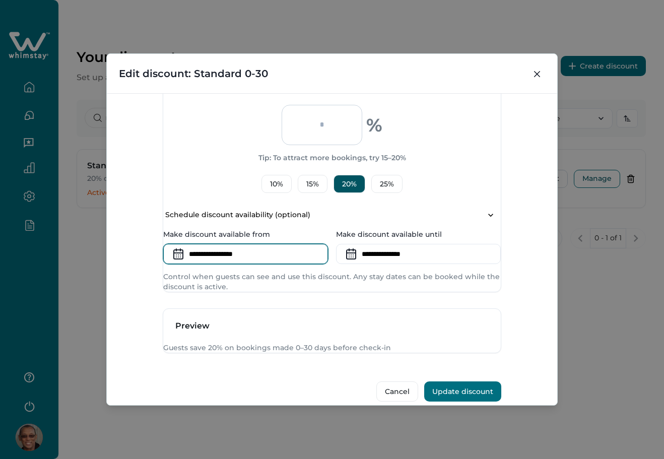
click at [253, 264] on input at bounding box center [245, 254] width 165 height 20
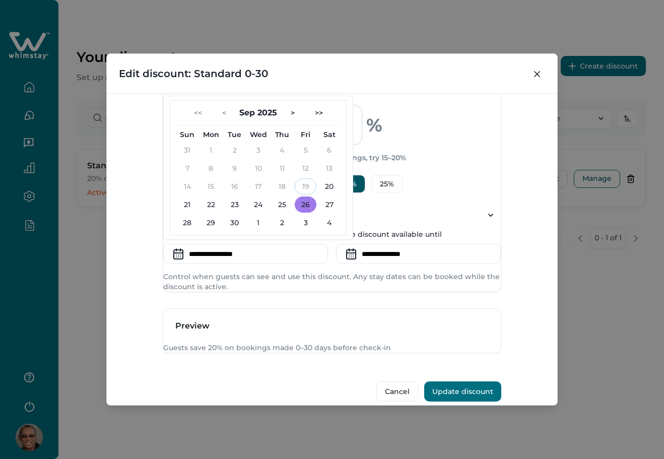
click at [315, 212] on button "26" at bounding box center [306, 204] width 22 height 16
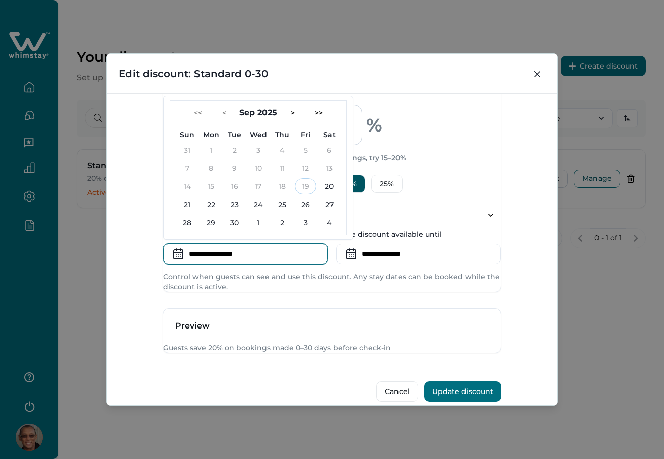
type input "**********"
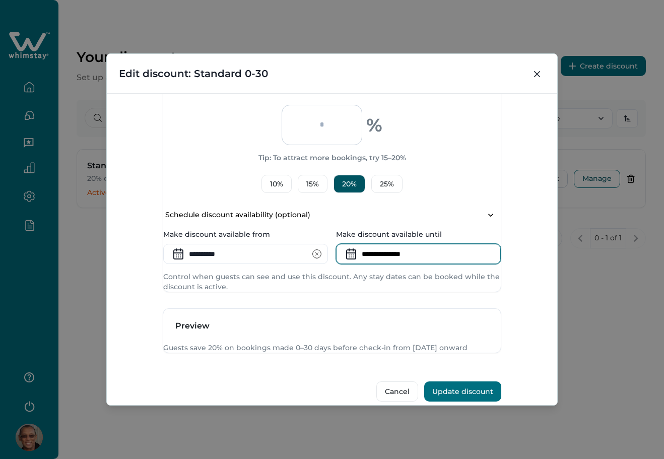
click at [395, 264] on input at bounding box center [418, 254] width 165 height 20
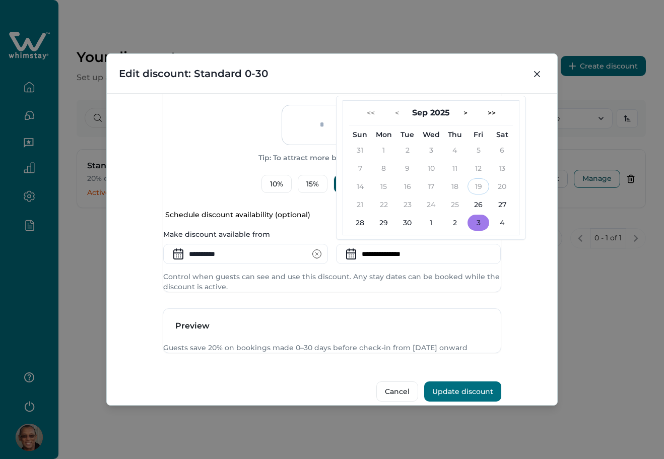
click at [488, 231] on button "3" at bounding box center [478, 222] width 22 height 16
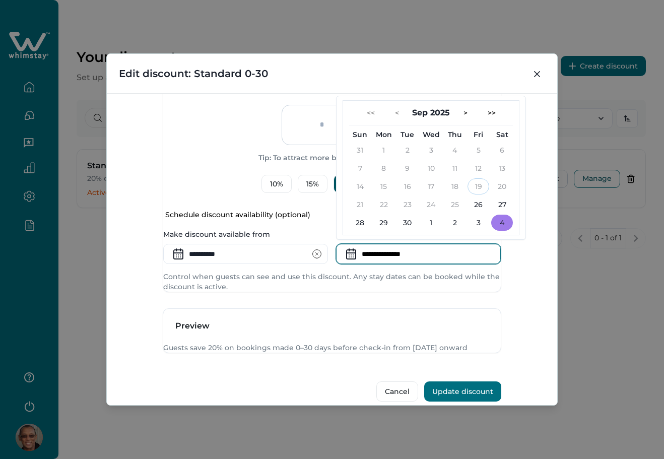
type input "**********"
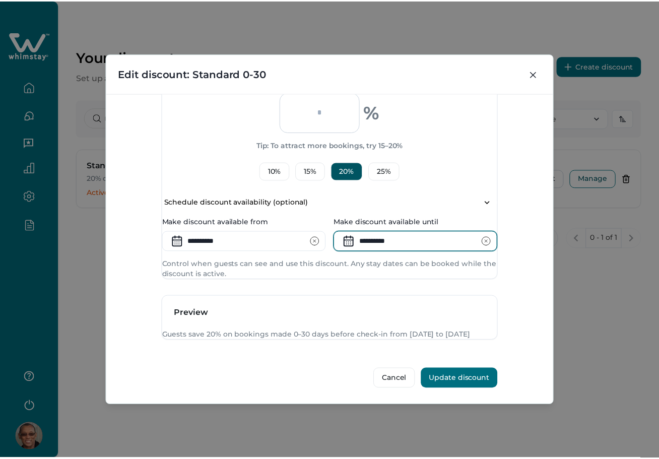
scroll to position [424, 0]
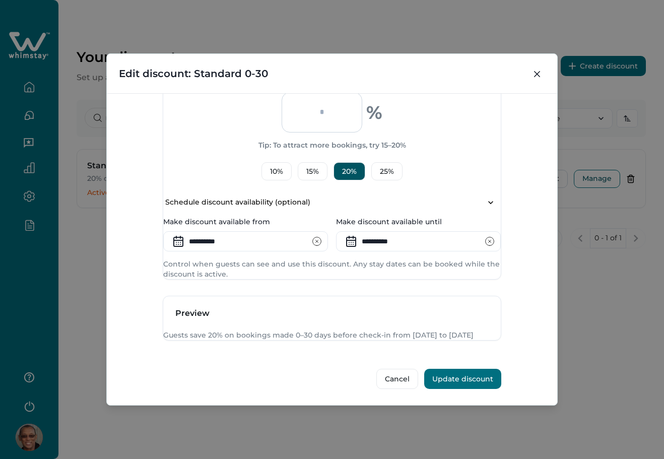
click at [458, 378] on button "Update discount" at bounding box center [462, 379] width 77 height 20
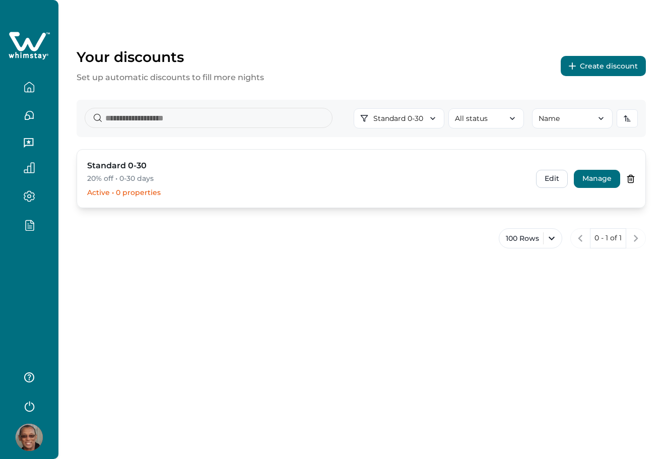
click at [591, 177] on button "Manage" at bounding box center [596, 179] width 46 height 18
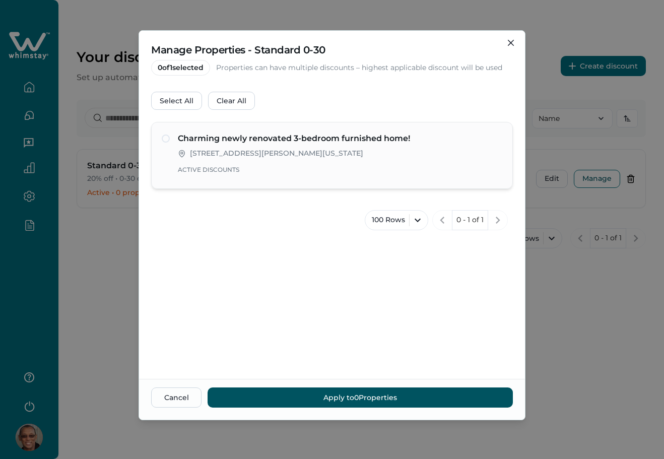
click at [318, 173] on p "Active Discounts" at bounding box center [340, 170] width 324 height 10
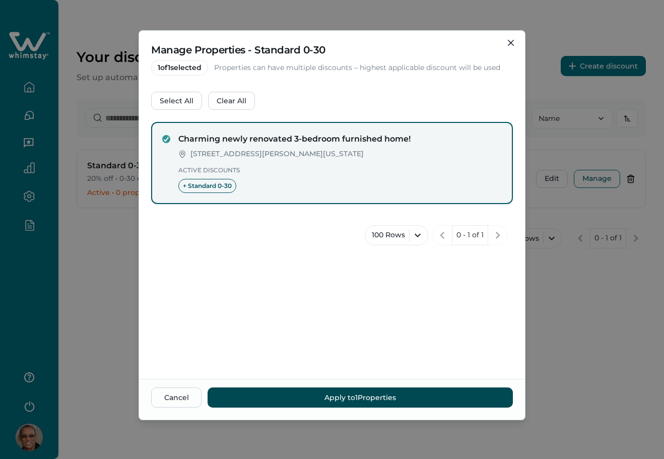
click at [352, 393] on button "Apply to 1 Properties" at bounding box center [359, 397] width 305 height 20
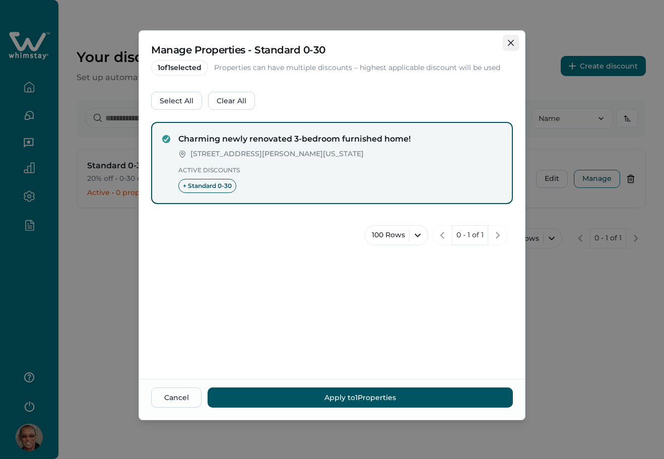
click at [512, 39] on button "Close" at bounding box center [510, 43] width 16 height 16
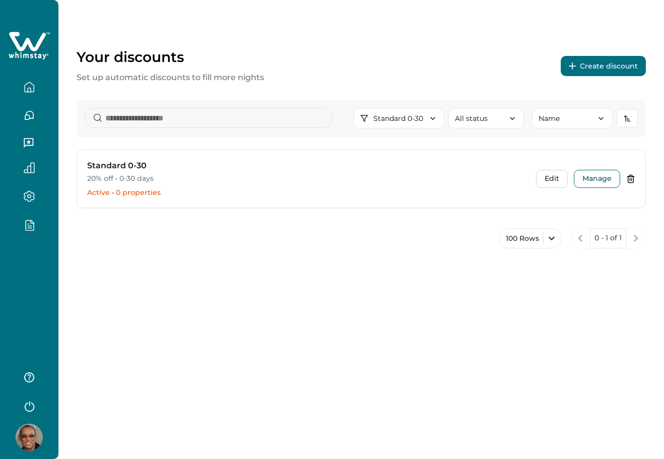
click at [23, 305] on div at bounding box center [29, 229] width 58 height 459
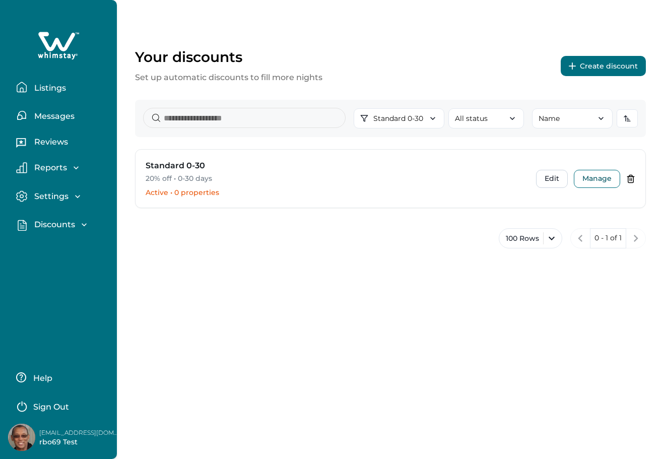
click at [57, 211] on div "Discounts Discounts Ready-made discounts Properties" at bounding box center [58, 224] width 101 height 29
click at [55, 220] on p "Discounts" at bounding box center [53, 225] width 44 height 10
click at [79, 283] on button "Properties" at bounding box center [69, 287] width 93 height 20
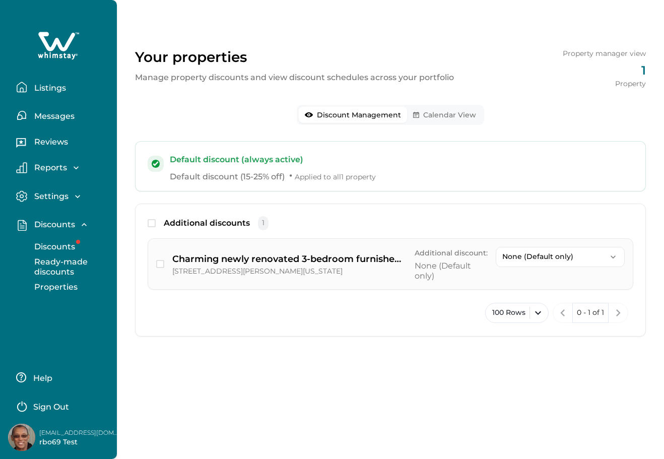
click at [515, 251] on button "None (Default only)" at bounding box center [559, 257] width 129 height 20
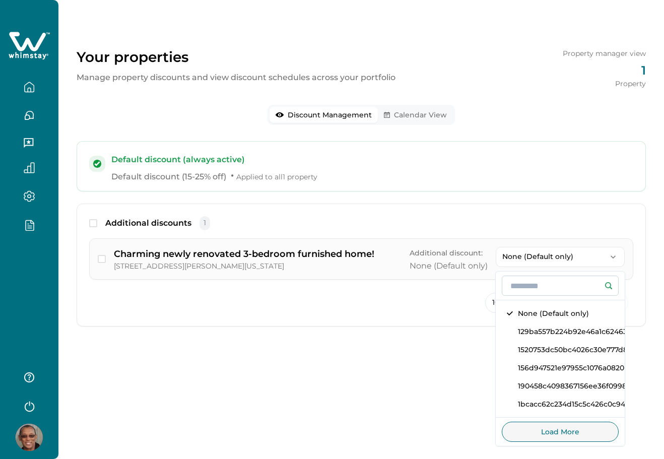
click at [552, 292] on input at bounding box center [559, 285] width 117 height 20
paste input "**********"
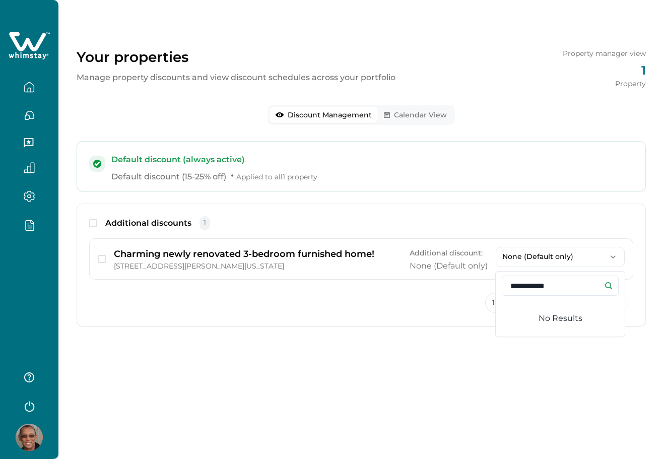
drag, startPoint x: 563, startPoint y: 284, endPoint x: 480, endPoint y: 282, distance: 83.1
click at [481, 282] on div "**********" at bounding box center [361, 264] width 569 height 123
click at [538, 288] on input "**********" at bounding box center [559, 285] width 117 height 20
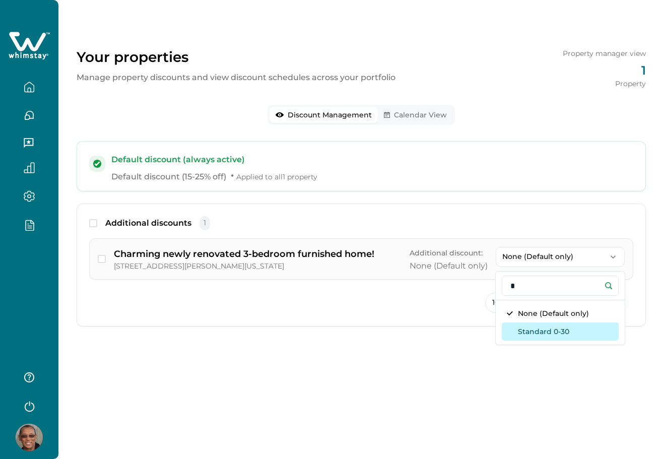
type input "*"
click at [547, 330] on button "Standard 0-30" at bounding box center [559, 331] width 117 height 18
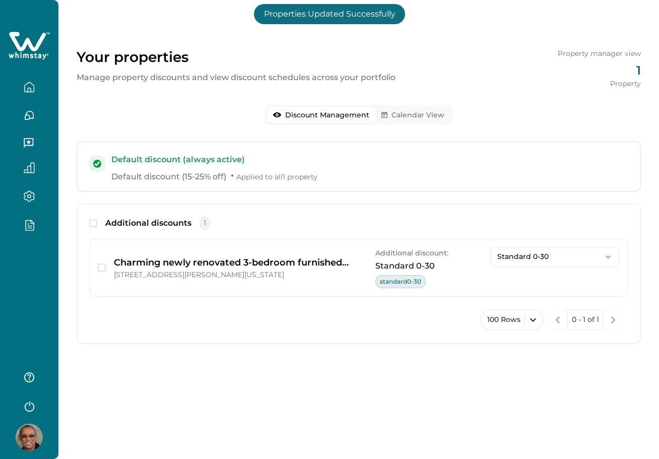
click at [399, 117] on button "Calendar View" at bounding box center [412, 115] width 75 height 16
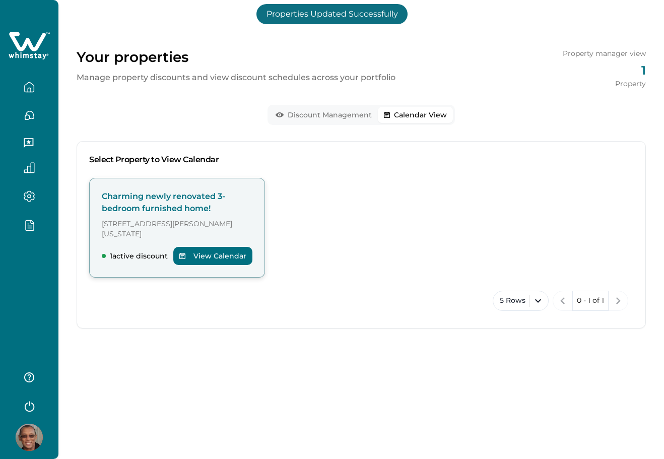
click at [181, 207] on p "Charming newly renovated 3-bedroom furnished home!" at bounding box center [177, 202] width 151 height 24
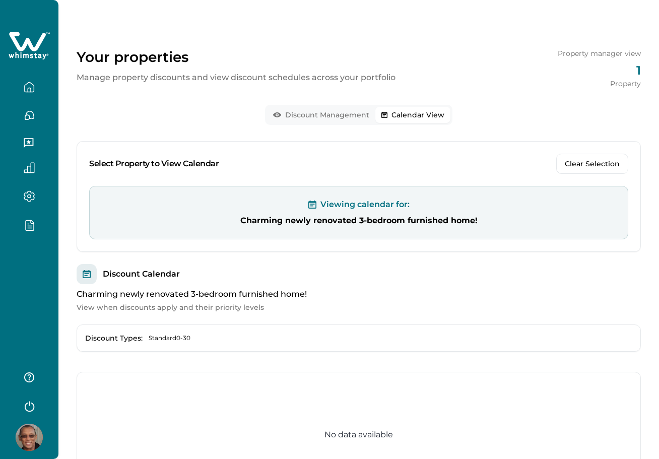
click at [359, 219] on p "Charming newly renovated 3-bedroom furnished home!" at bounding box center [359, 220] width 538 height 12
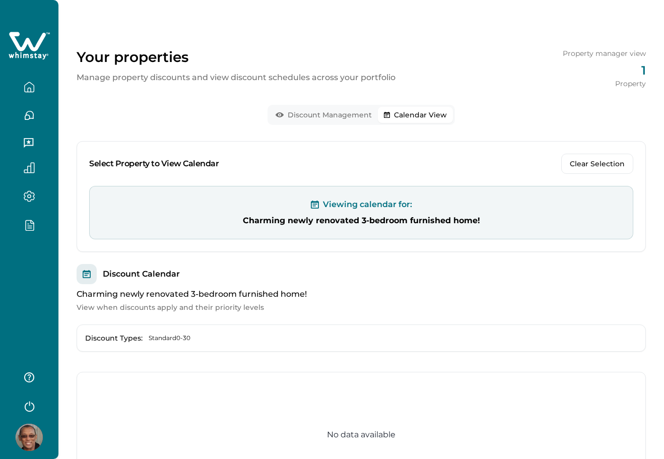
click at [333, 116] on button "Discount Management" at bounding box center [323, 115] width 108 height 16
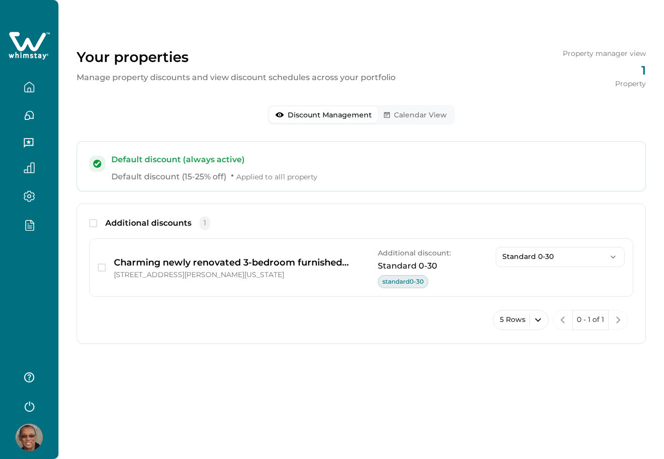
click at [400, 107] on button "Calendar View" at bounding box center [415, 115] width 75 height 16
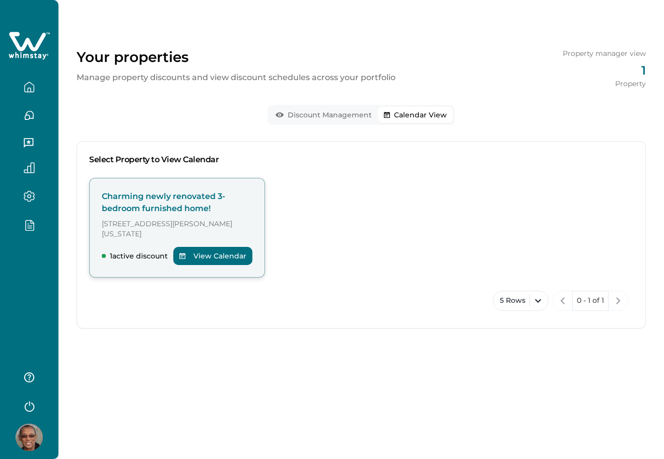
click at [206, 247] on button "View Calendar" at bounding box center [212, 256] width 79 height 18
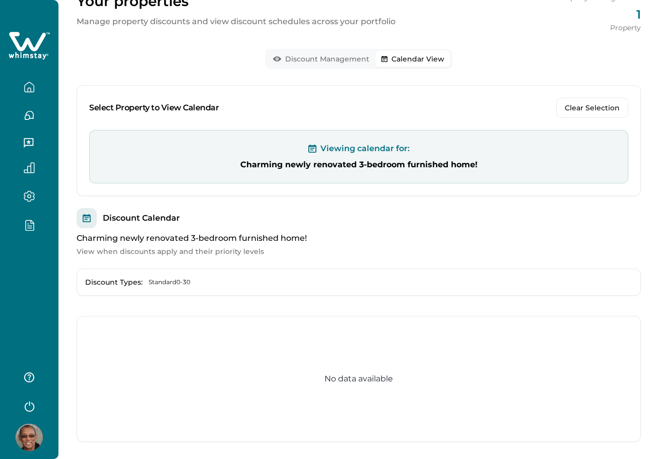
scroll to position [103, 0]
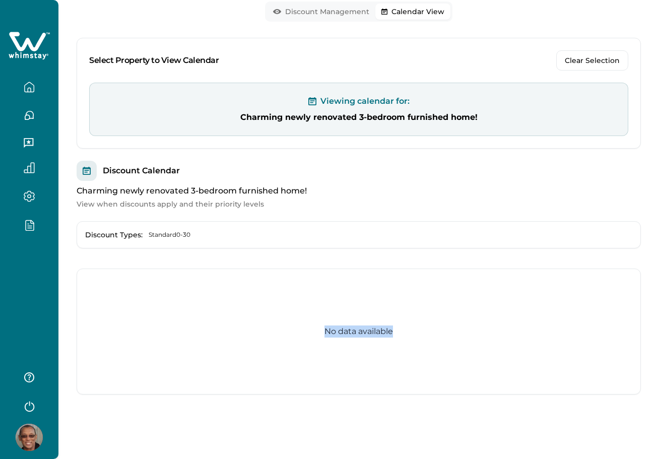
drag, startPoint x: 312, startPoint y: 333, endPoint x: 405, endPoint y: 333, distance: 93.7
click at [405, 333] on div "No data available" at bounding box center [359, 331] width 564 height 126
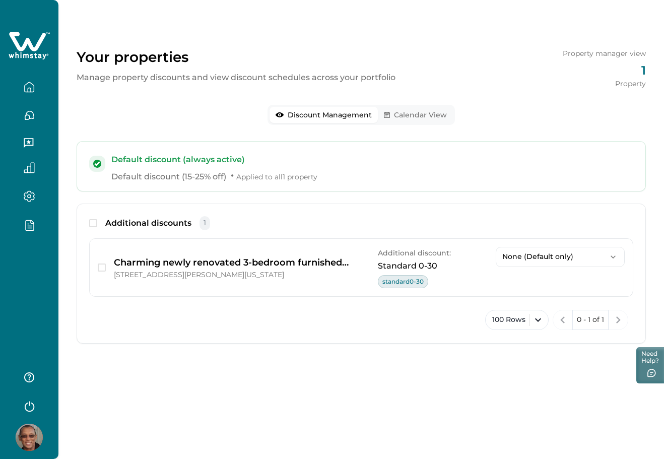
click at [416, 106] on div "Discount Management Calendar View" at bounding box center [360, 115] width 187 height 20
click at [424, 114] on button "Calendar View" at bounding box center [415, 115] width 75 height 16
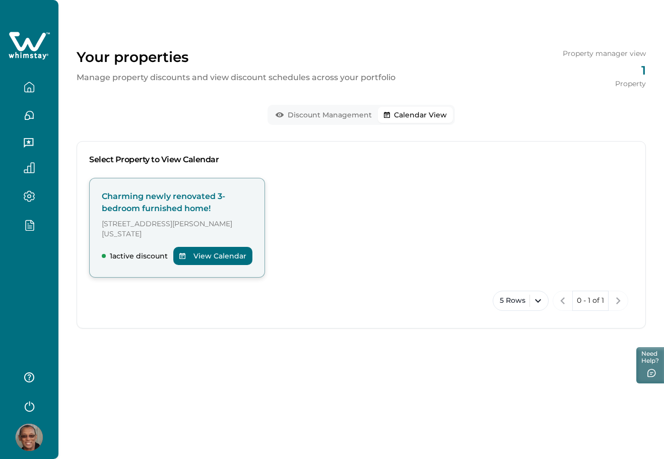
click at [232, 247] on button "View Calendar" at bounding box center [212, 256] width 79 height 18
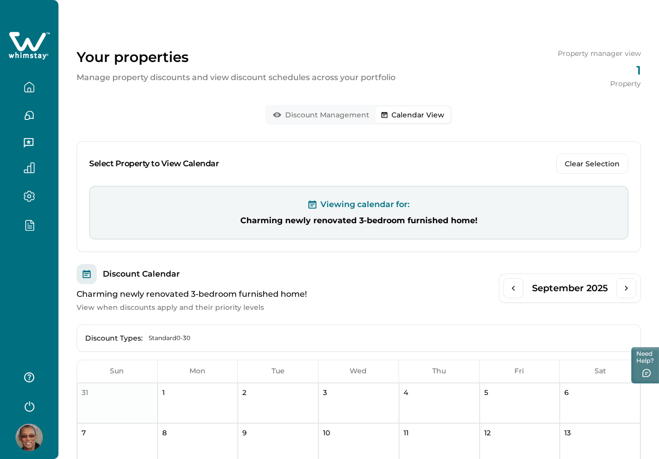
click at [46, 285] on div at bounding box center [29, 229] width 58 height 459
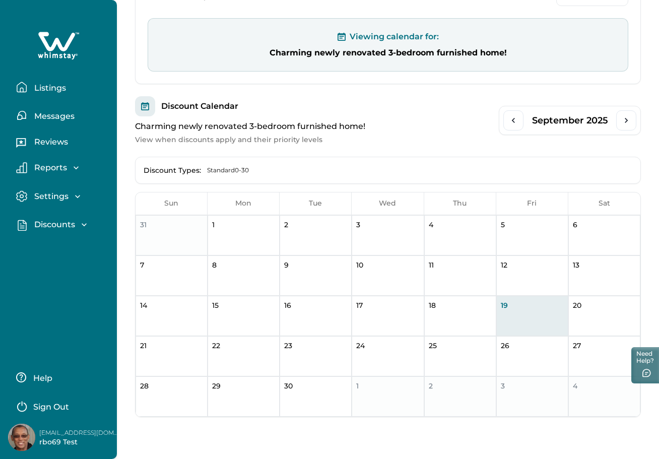
scroll to position [190, 0]
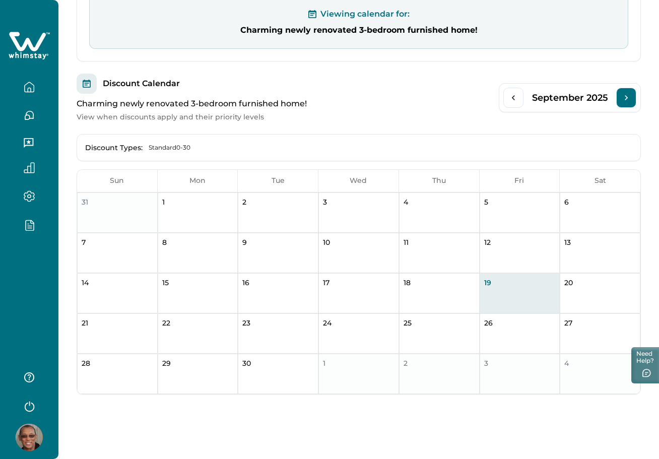
click at [621, 99] on icon "Next Month" at bounding box center [626, 98] width 10 height 10
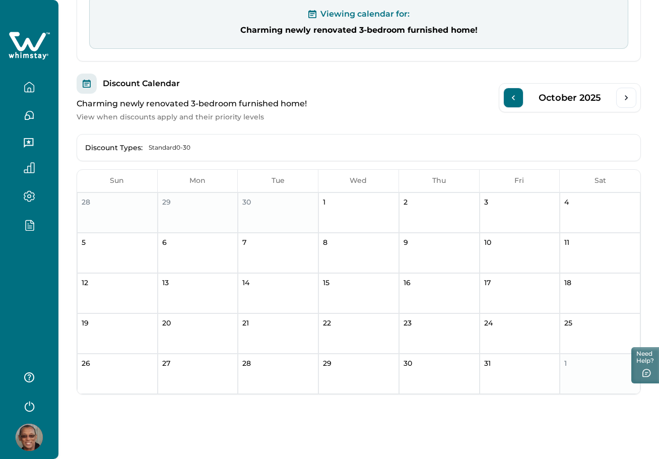
click at [514, 101] on icon "Previous Month" at bounding box center [513, 98] width 10 height 10
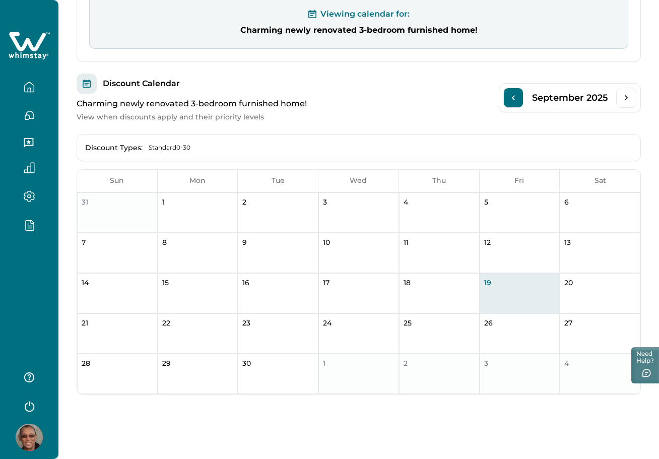
click at [514, 101] on icon "Previous Month" at bounding box center [513, 98] width 10 height 10
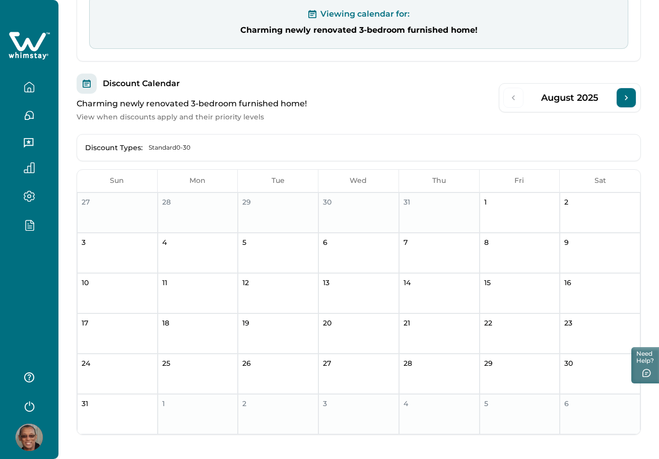
click at [627, 90] on button "Next Month" at bounding box center [626, 98] width 20 height 20
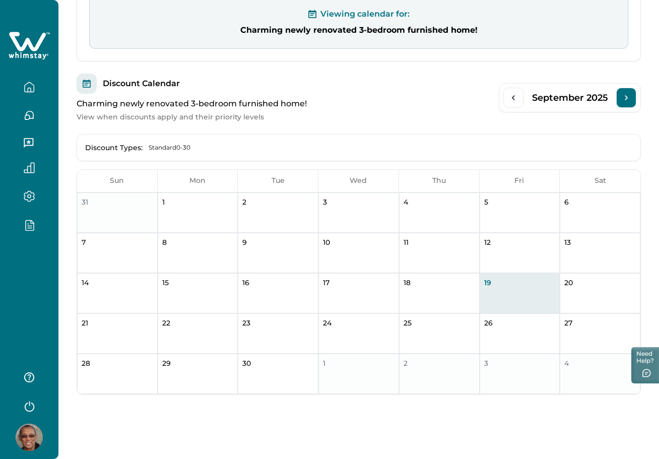
click at [627, 90] on button "Next Month" at bounding box center [626, 98] width 20 height 20
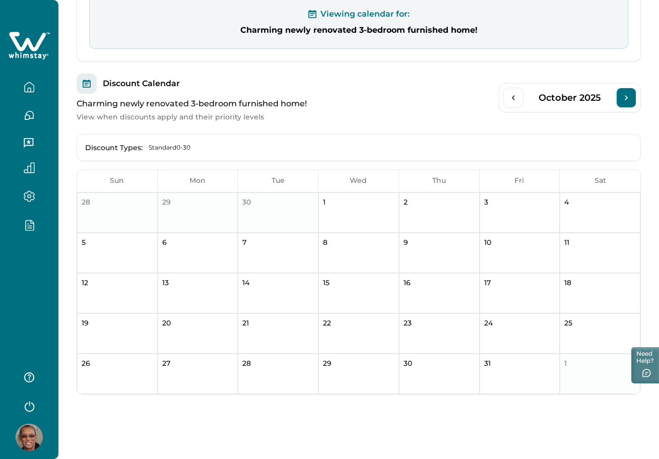
click at [627, 90] on button "Next Month" at bounding box center [626, 98] width 20 height 20
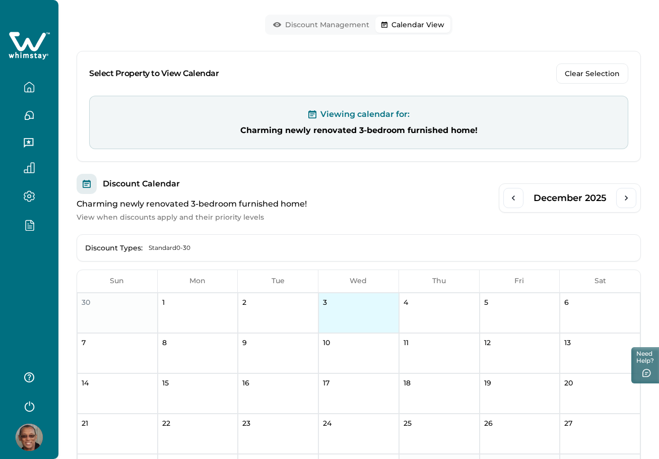
scroll to position [0, 0]
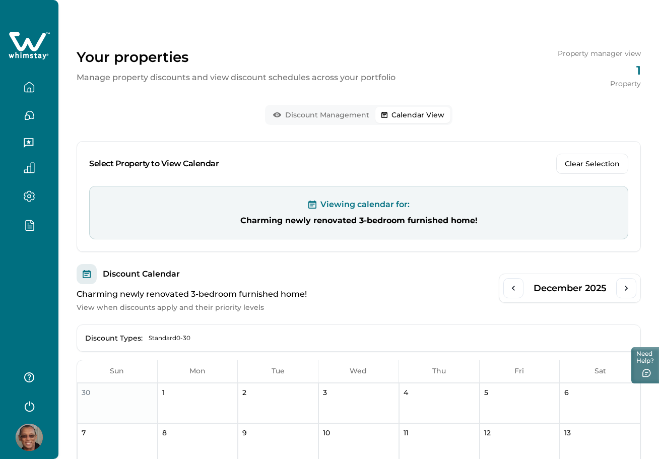
click at [332, 117] on button "Discount Management" at bounding box center [321, 115] width 108 height 16
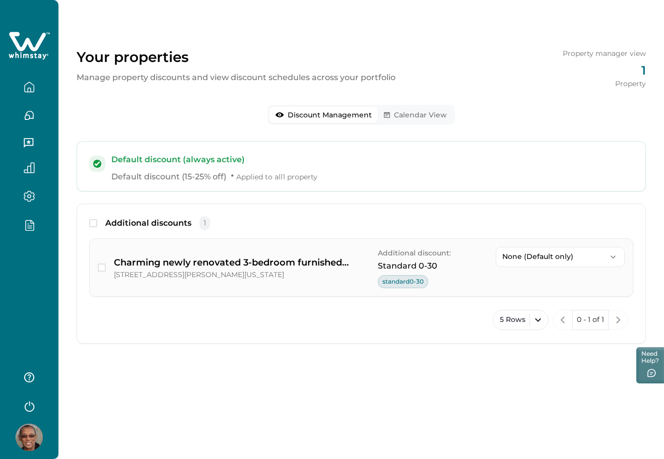
click at [388, 283] on span "standard0-30" at bounding box center [403, 281] width 50 height 13
click at [441, 335] on div "Additional discounts 1 Charming newly renovated 3-bedroom furnished home! 123 W…" at bounding box center [361, 273] width 569 height 140
click at [26, 271] on div at bounding box center [29, 229] width 58 height 459
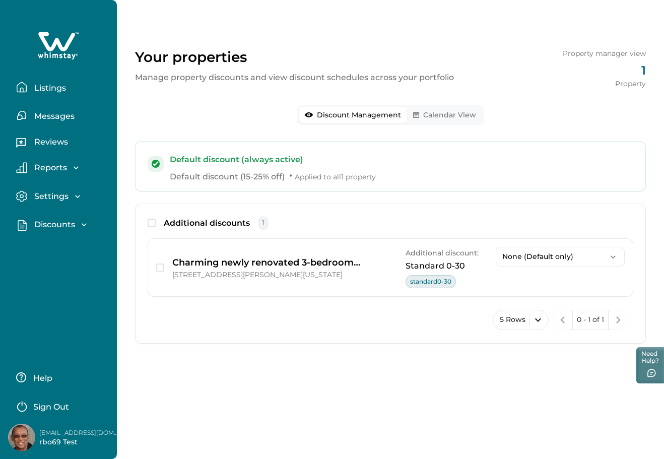
click at [56, 225] on p "Discounts" at bounding box center [53, 225] width 44 height 10
click at [56, 252] on button "Discounts" at bounding box center [69, 247] width 93 height 20
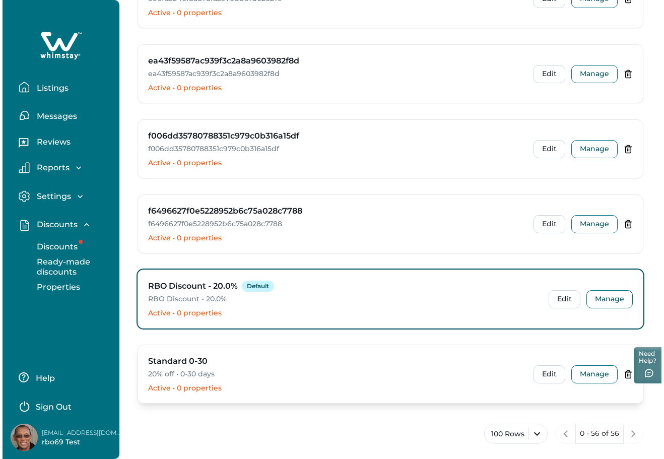
scroll to position [3976, 0]
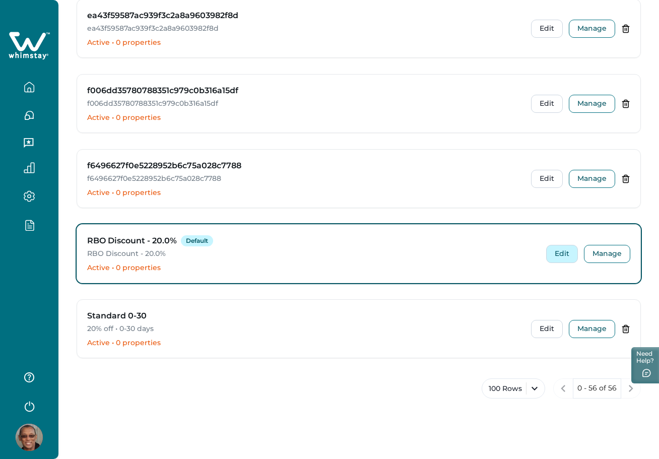
click at [553, 247] on button "Edit" at bounding box center [562, 254] width 32 height 18
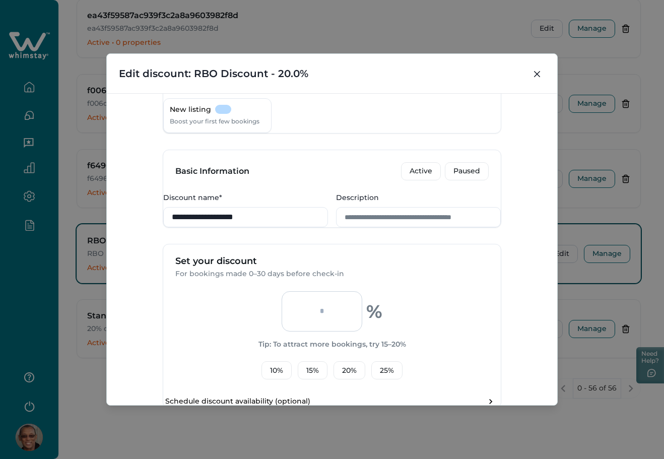
scroll to position [336, 0]
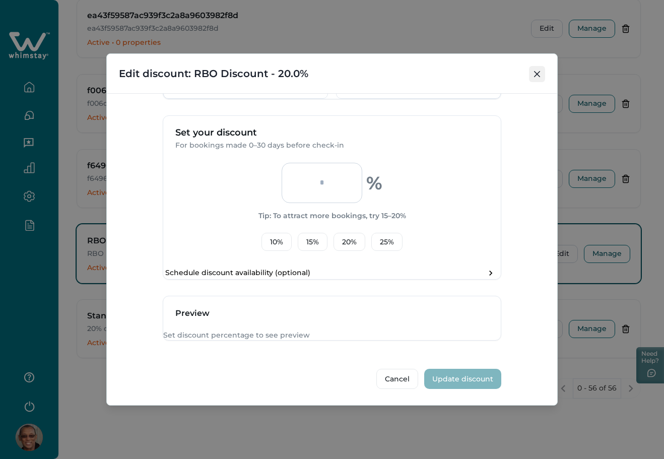
click at [532, 73] on button "Close" at bounding box center [537, 74] width 16 height 16
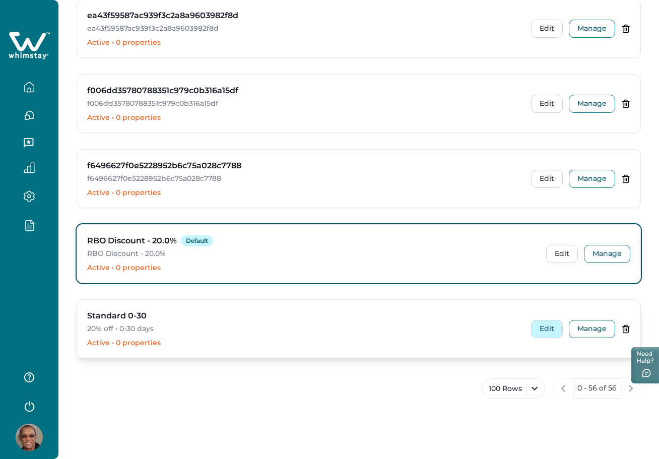
click at [544, 334] on button "Edit" at bounding box center [547, 329] width 32 height 18
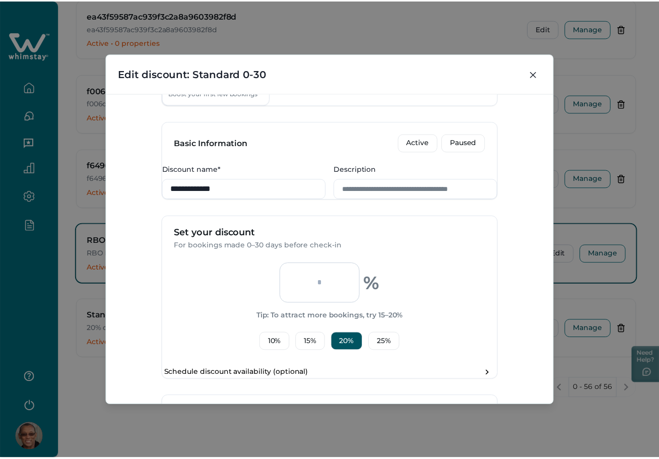
scroll to position [353, 0]
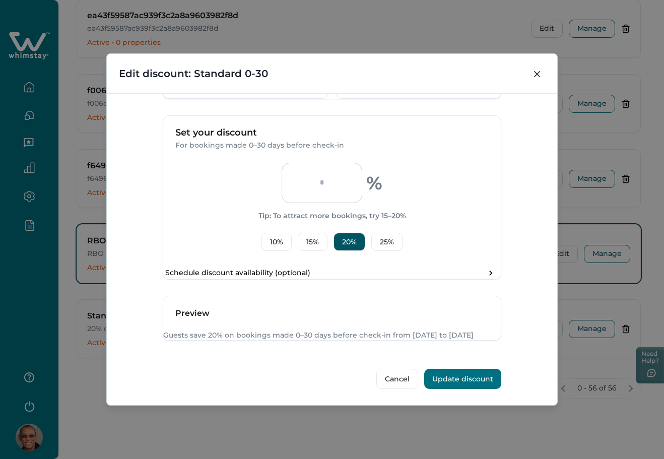
drag, startPoint x: 536, startPoint y: 68, endPoint x: 482, endPoint y: 3, distance: 85.2
click at [535, 68] on button "Close" at bounding box center [537, 74] width 16 height 16
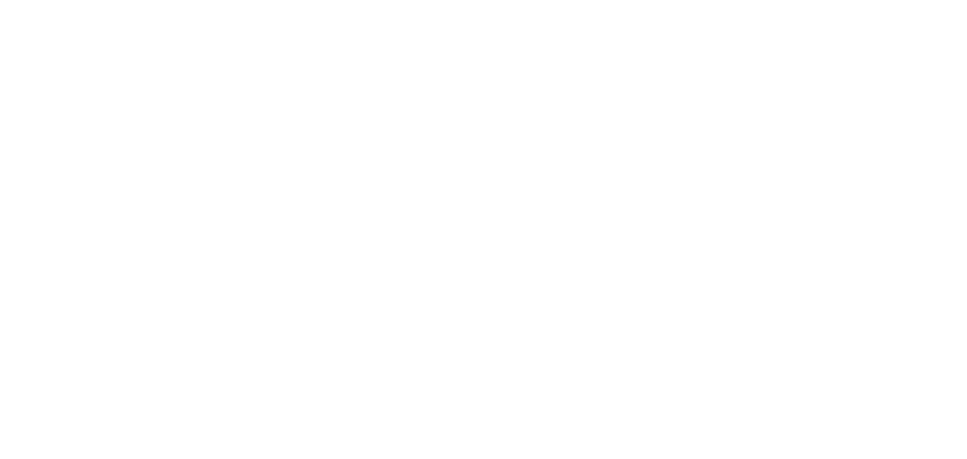
click at [575, 4] on html at bounding box center [483, 2] width 967 height 4
drag, startPoint x: 506, startPoint y: 302, endPoint x: 358, endPoint y: 309, distance: 148.2
click at [358, 4] on html at bounding box center [483, 2] width 967 height 4
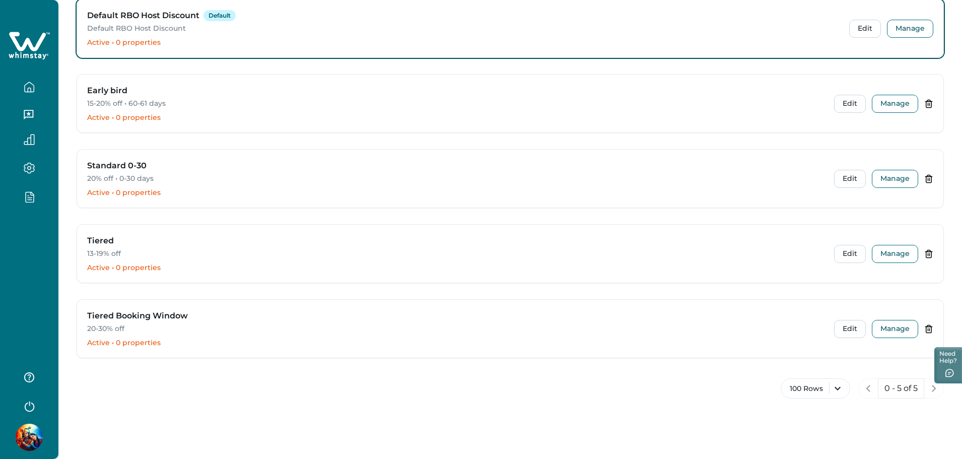
click at [27, 264] on div at bounding box center [29, 229] width 58 height 459
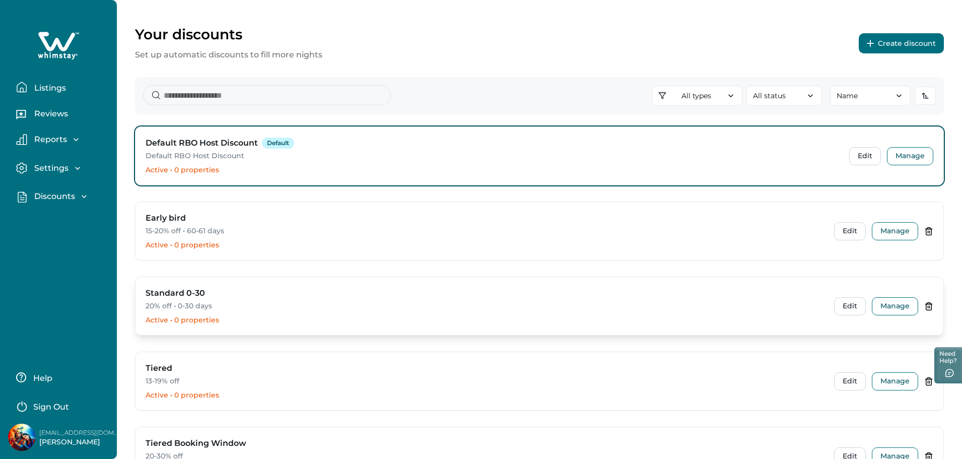
scroll to position [16, 0]
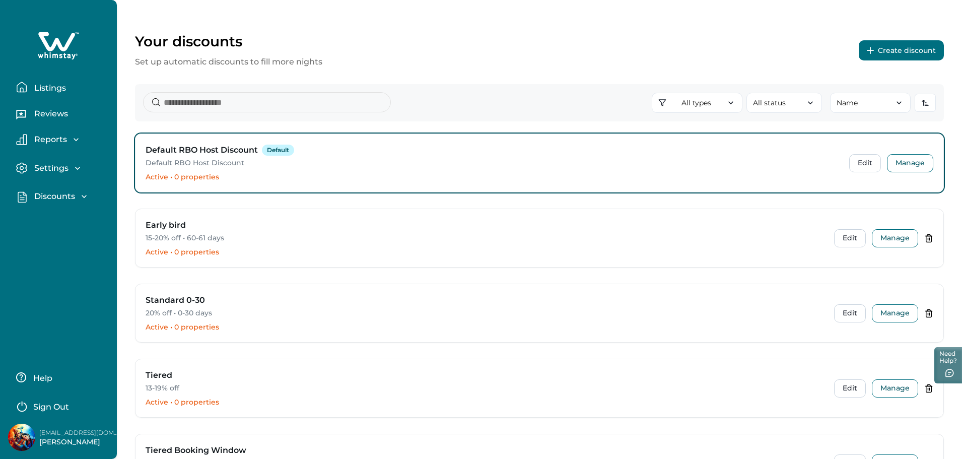
click at [59, 194] on p "Discounts" at bounding box center [53, 196] width 44 height 10
click at [64, 239] on p "Ready-made discounts" at bounding box center [73, 239] width 85 height 20
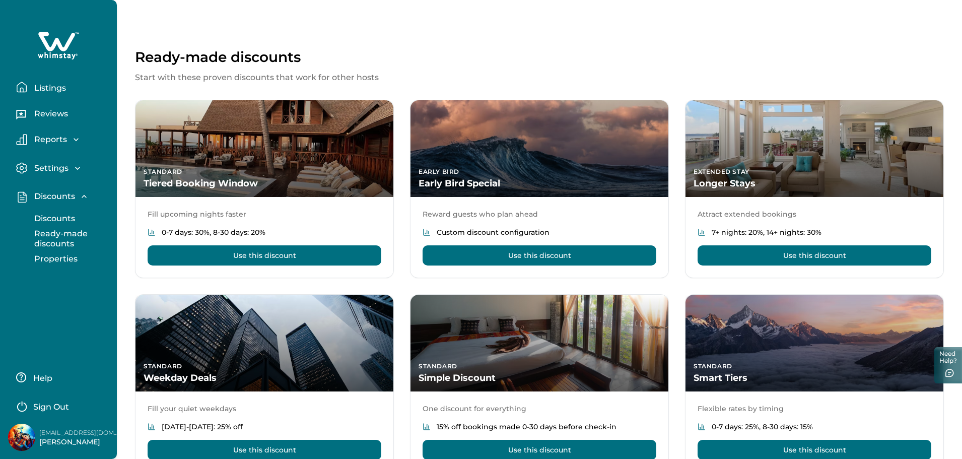
click at [59, 257] on p "Properties" at bounding box center [54, 259] width 46 height 10
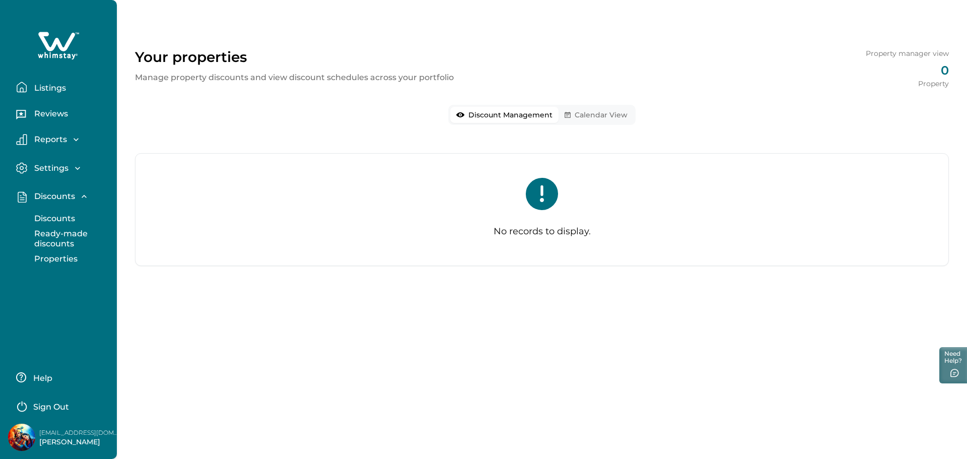
click at [61, 231] on p "Ready-made discounts" at bounding box center [73, 239] width 85 height 20
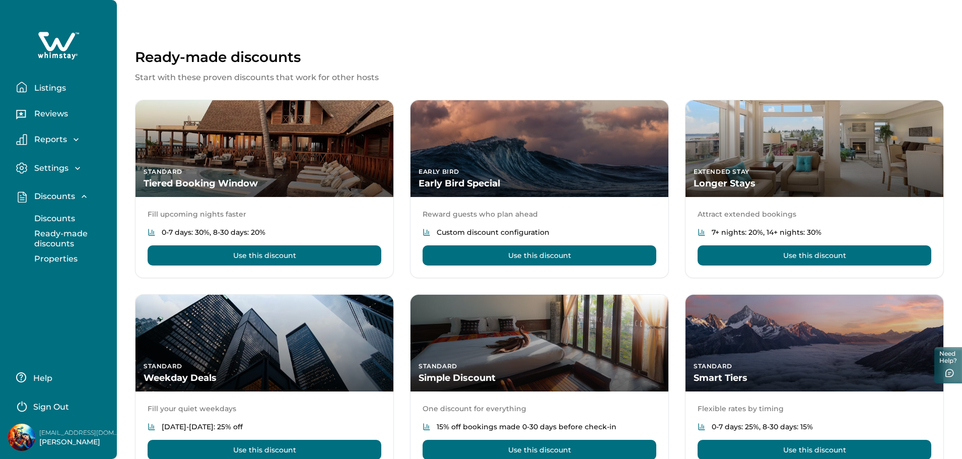
click at [69, 214] on p "Discounts" at bounding box center [53, 218] width 44 height 10
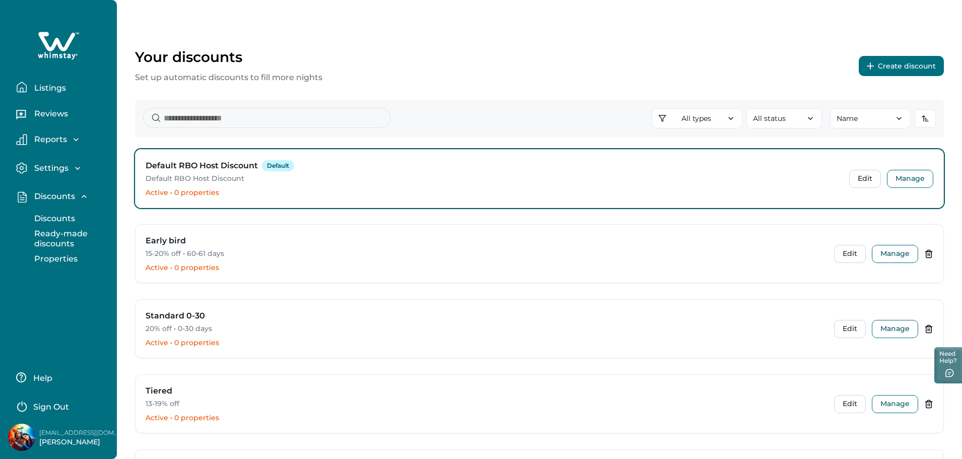
click at [65, 257] on p "Properties" at bounding box center [54, 259] width 46 height 10
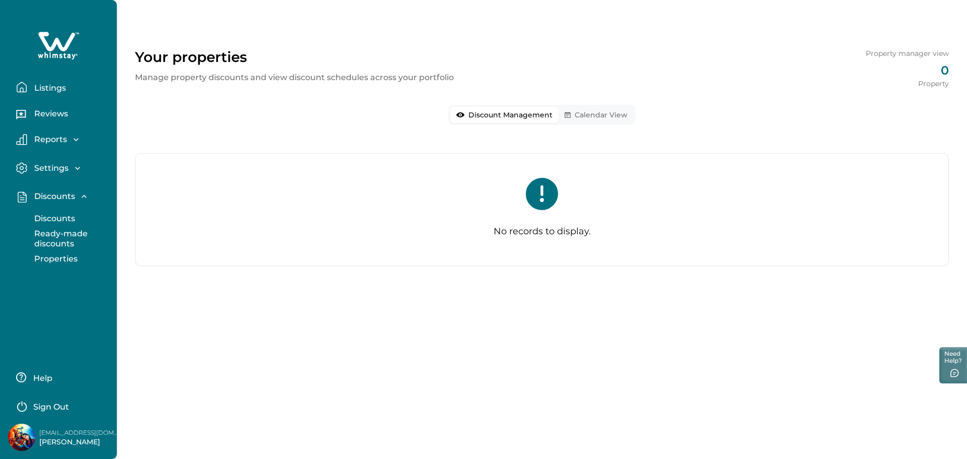
click at [597, 106] on div "Discount Management Calendar View" at bounding box center [541, 115] width 187 height 20
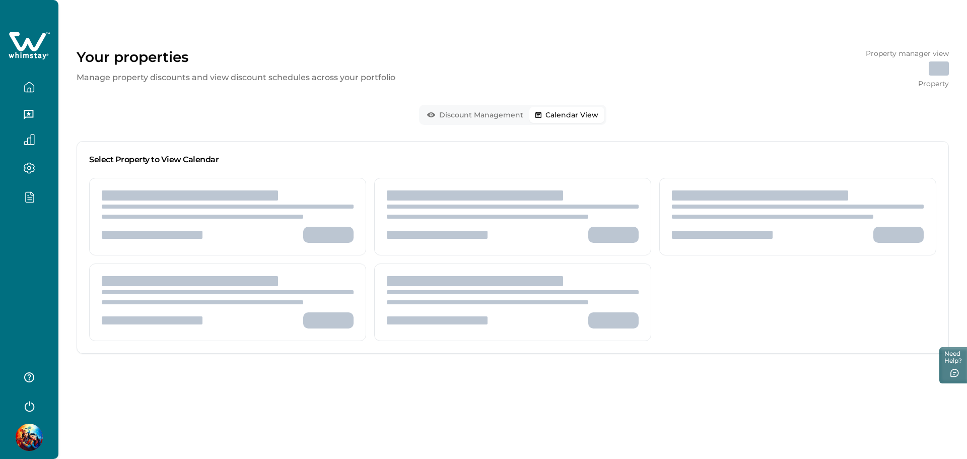
click at [584, 122] on button "Calendar View" at bounding box center [566, 115] width 75 height 16
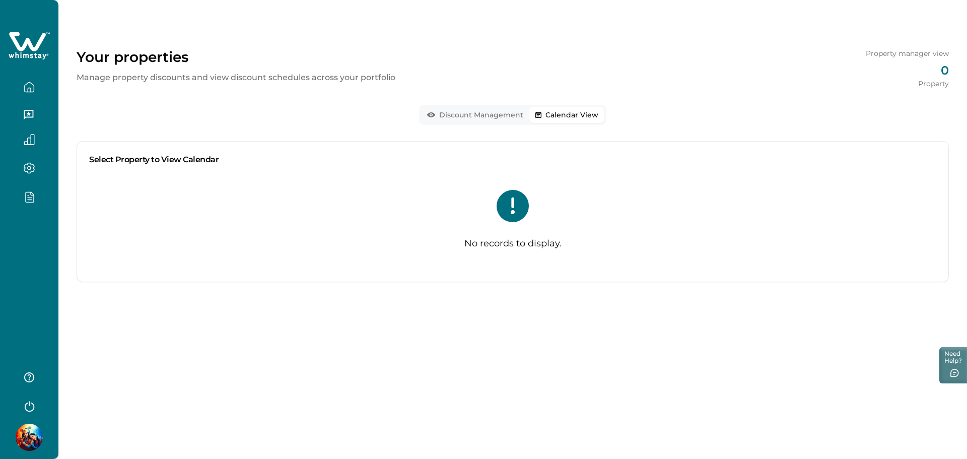
click at [35, 238] on div at bounding box center [29, 229] width 58 height 459
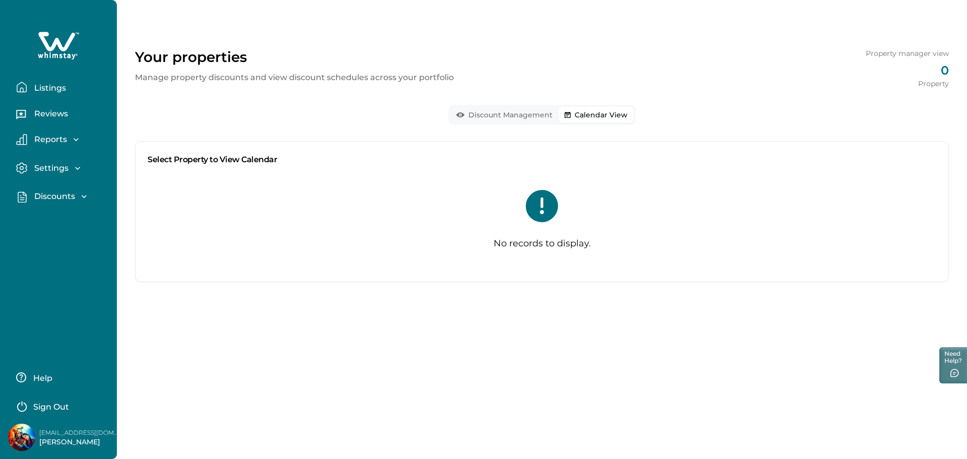
click at [47, 189] on div "Discounts Discounts Ready-made discounts Properties" at bounding box center [58, 196] width 101 height 29
click at [46, 197] on p "Discounts" at bounding box center [53, 196] width 44 height 10
click at [49, 218] on p "Discounts" at bounding box center [53, 218] width 44 height 10
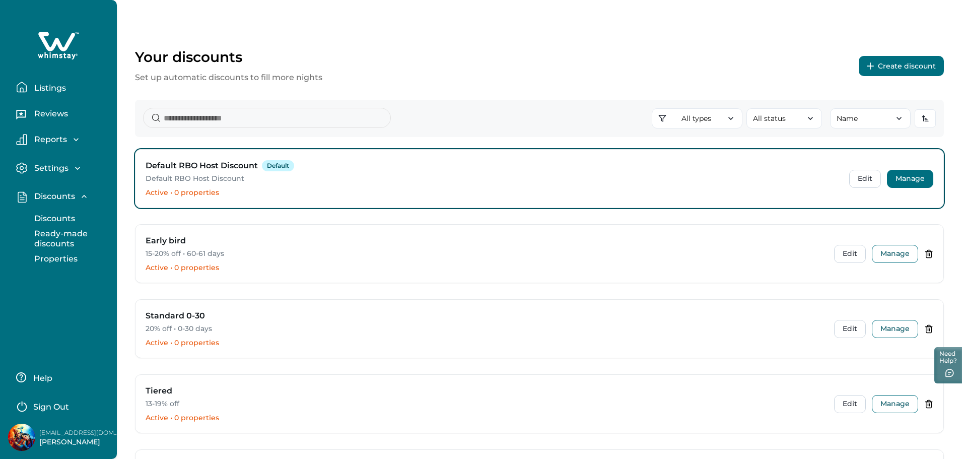
click at [658, 181] on button "Manage" at bounding box center [910, 179] width 46 height 18
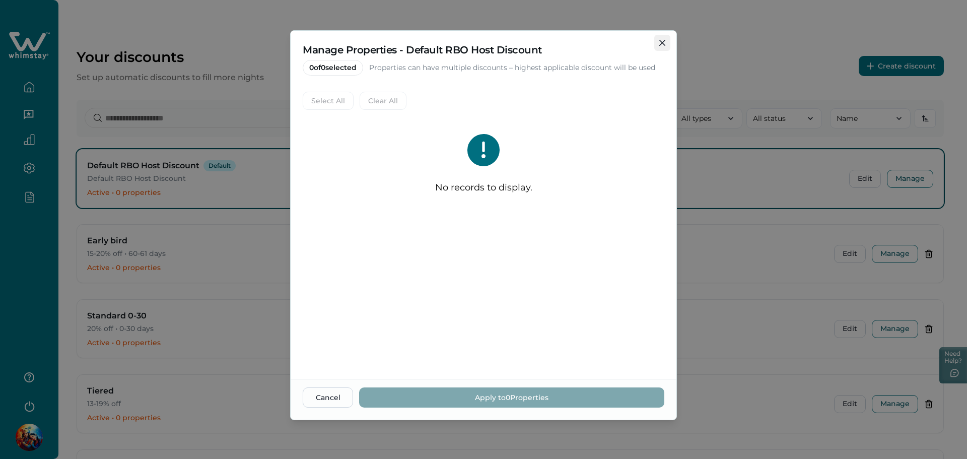
click at [658, 39] on button "Close" at bounding box center [662, 43] width 16 height 16
